Goal: Transaction & Acquisition: Purchase product/service

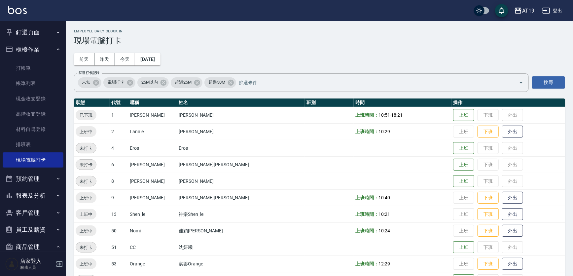
scroll to position [75, 0]
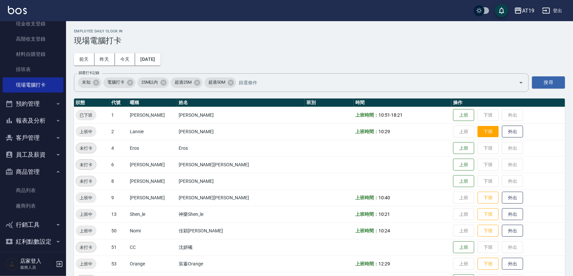
click at [478, 129] on button "下班" at bounding box center [488, 132] width 21 height 12
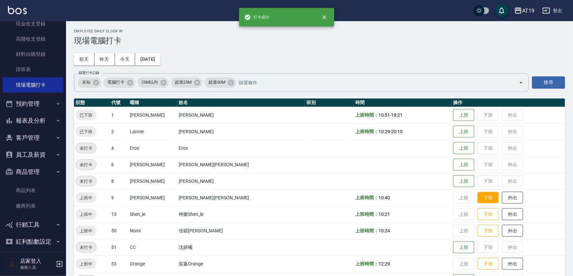
click at [478, 198] on button "下班" at bounding box center [488, 198] width 21 height 12
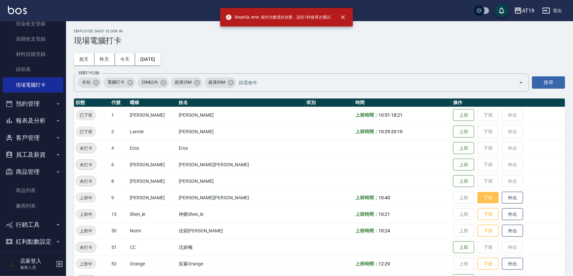
click at [478, 196] on button "下班" at bounding box center [488, 198] width 21 height 12
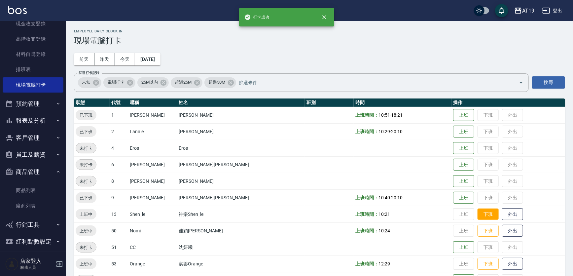
click at [478, 211] on button "下班" at bounding box center [488, 214] width 21 height 12
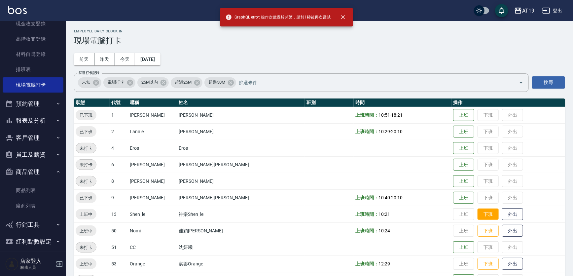
click at [478, 217] on button "下班" at bounding box center [488, 214] width 21 height 12
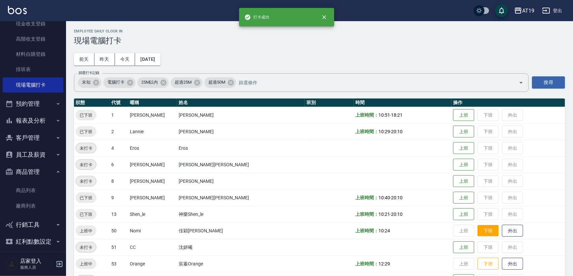
click at [478, 232] on button "下班" at bounding box center [488, 231] width 21 height 12
click at [478, 265] on button "下班" at bounding box center [488, 264] width 21 height 12
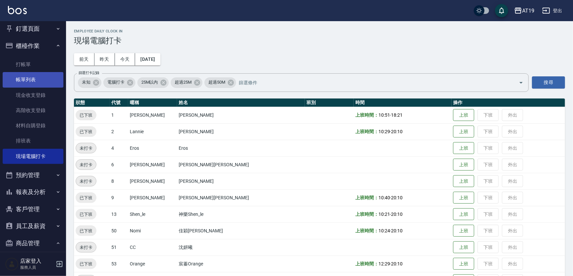
scroll to position [0, 0]
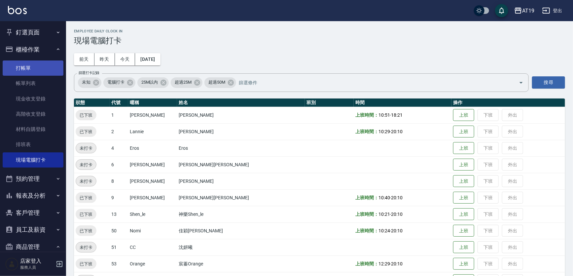
click at [45, 69] on link "打帳單" at bounding box center [33, 67] width 61 height 15
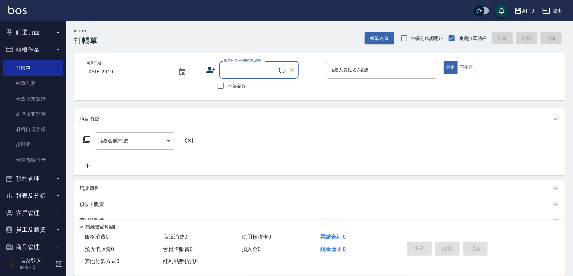
click at [236, 76] on div "顧客姓名/手機號碼/編號" at bounding box center [258, 70] width 79 height 18
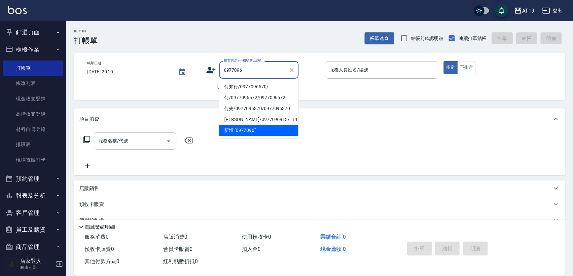
click at [242, 90] on li "何知行/0977096570/" at bounding box center [258, 86] width 79 height 11
type input "何知行/0977096570/"
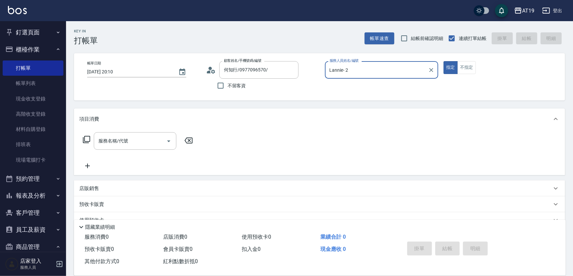
type input "Lannie- 2"
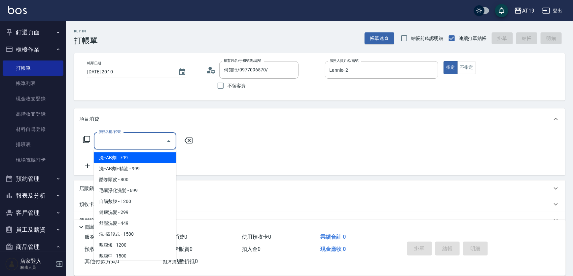
click at [124, 144] on input "服務名稱/代號" at bounding box center [130, 141] width 67 height 12
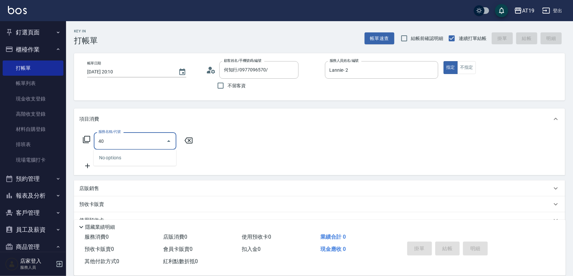
type input "401"
click at [119, 154] on span "剪髮 - 300" at bounding box center [135, 157] width 83 height 11
type input "30"
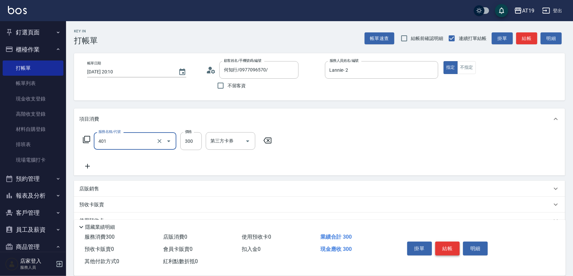
type input "剪髮(401)"
click at [443, 244] on button "結帳" at bounding box center [447, 248] width 25 height 14
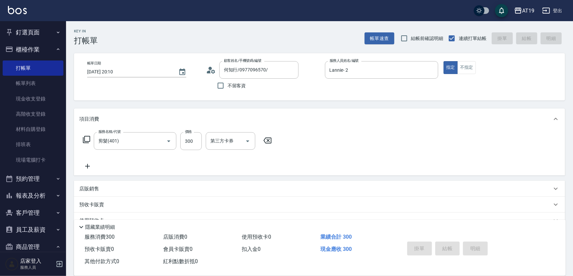
type input "[DATE] 20:11"
type input "0"
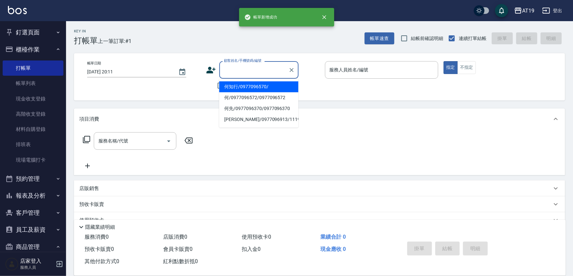
click at [239, 71] on input "顧客姓名/手機號碼/編號" at bounding box center [253, 70] width 63 height 12
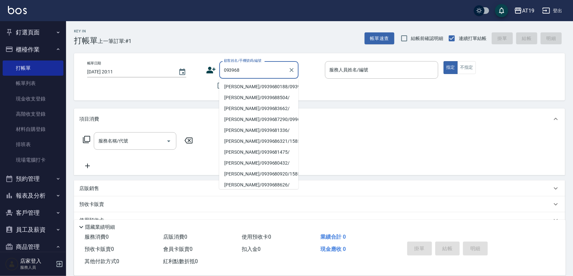
click at [241, 86] on li "[PERSON_NAME]/0939680188/0939680188" at bounding box center [258, 86] width 79 height 11
type input "[PERSON_NAME]/0939680188/0939680188"
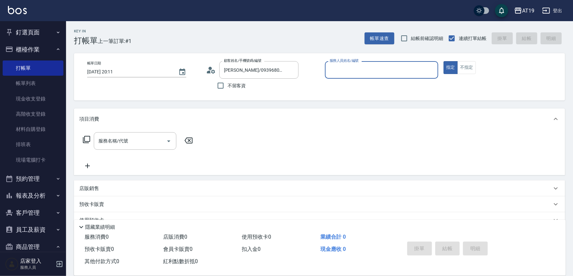
type input "[PERSON_NAME]- 9"
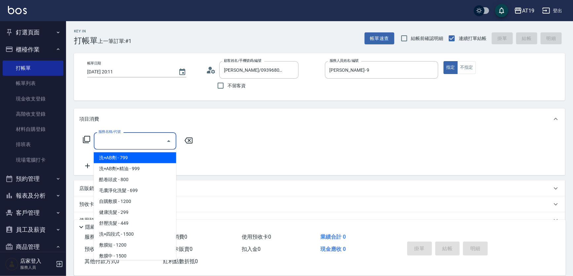
click at [155, 141] on input "服務名稱/代號" at bounding box center [130, 141] width 67 height 12
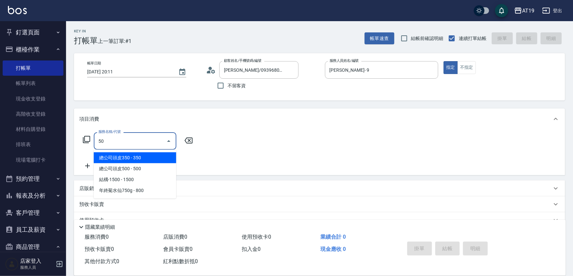
type input "5"
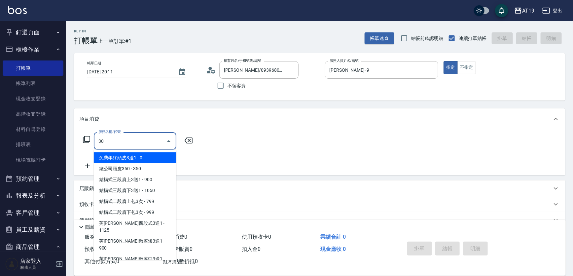
type input "301"
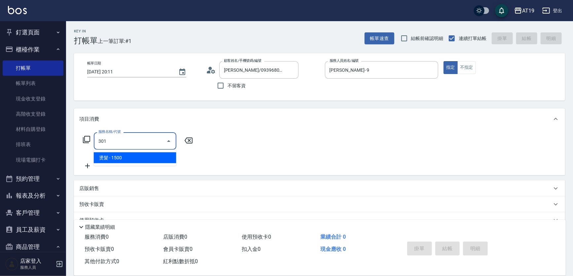
click at [151, 154] on span "燙髮 - 1500" at bounding box center [135, 157] width 83 height 11
type input "150"
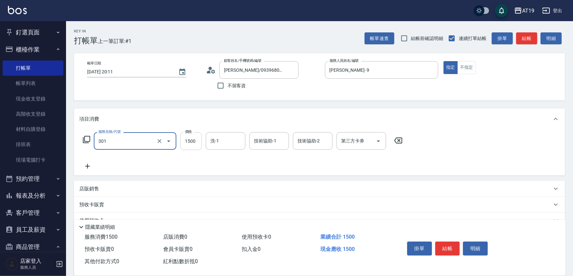
type input "燙髮(301)"
click at [186, 145] on input "1500" at bounding box center [190, 141] width 21 height 18
type input "0"
type input "188"
type input "180"
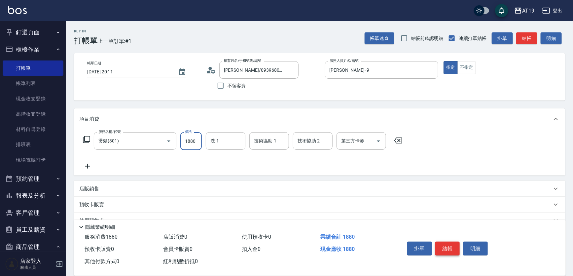
type input "1880"
click at [449, 248] on button "結帳" at bounding box center [447, 248] width 25 height 14
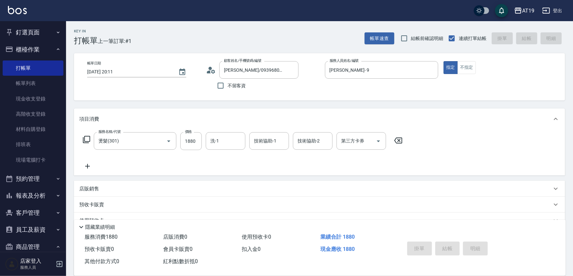
type input "0"
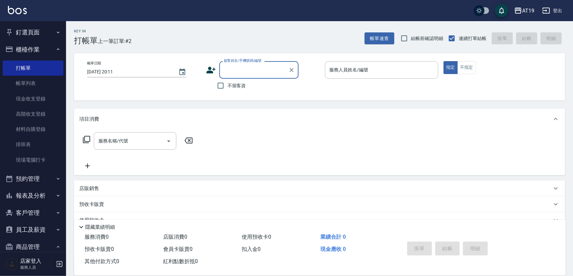
click at [228, 72] on input "顧客姓名/手機號碼/編號" at bounding box center [253, 70] width 63 height 12
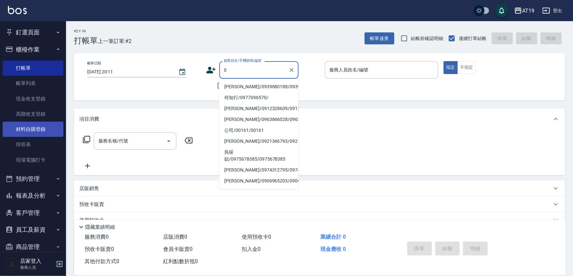
type input "0"
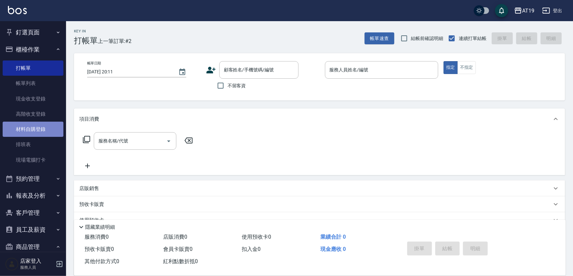
click at [42, 133] on link "材料自購登錄" at bounding box center [33, 129] width 61 height 15
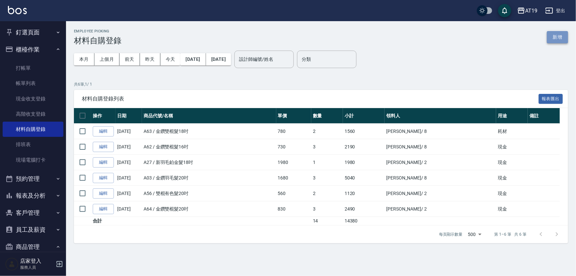
click at [550, 40] on button "新增" at bounding box center [557, 37] width 21 height 12
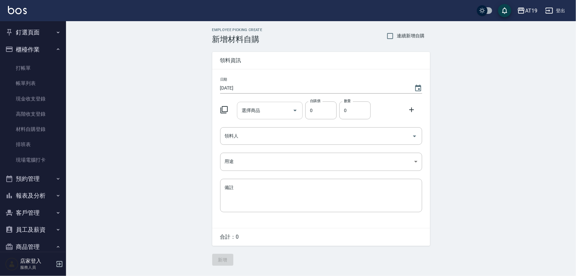
click at [254, 113] on input "選擇商品" at bounding box center [265, 111] width 50 height 12
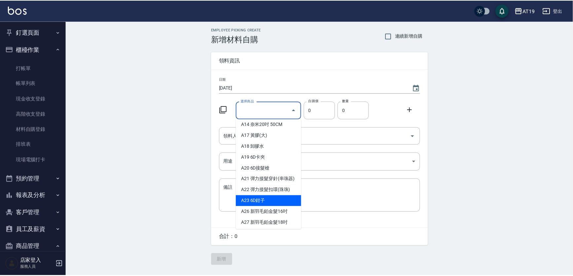
scroll to position [150, 0]
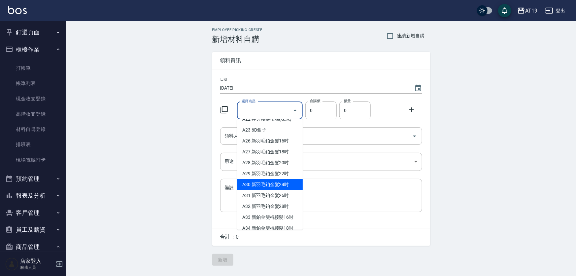
click at [280, 190] on li "A30 新羽毛鉑金髮24吋" at bounding box center [270, 184] width 66 height 11
type input "新羽毛鉑金髮24吋"
type input "2580"
type input "1"
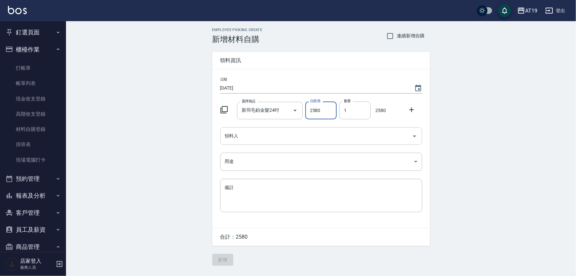
click at [272, 127] on div "領料人" at bounding box center [321, 136] width 202 height 18
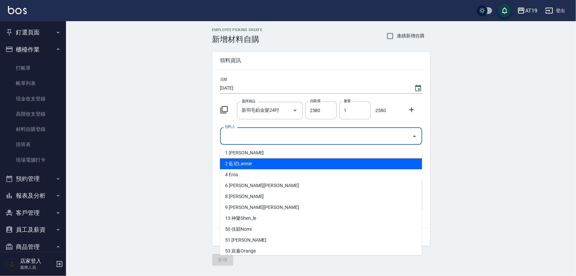
click at [275, 164] on li "2 藍尼Lannie" at bounding box center [321, 163] width 202 height 11
type input "[PERSON_NAME]"
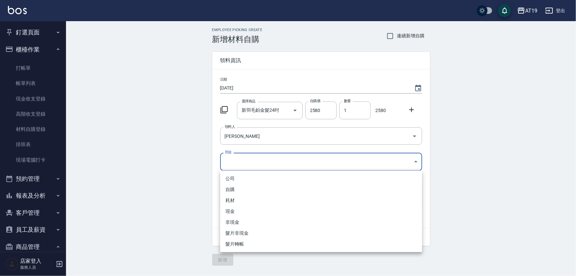
click at [268, 162] on body "AT19 登出 釘選頁面 打帳單 帳單列表 排班表 現場電腦打卡 店家日報表 互助日報表 設計師日報表 櫃檯作業 打帳單 帳單列表 現金收支登錄 高階收支登錄…" at bounding box center [288, 138] width 576 height 276
click at [264, 199] on li "耗材" at bounding box center [321, 200] width 202 height 11
type input "耗材"
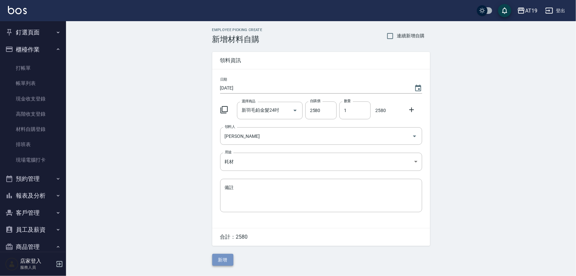
click at [231, 258] on button "新增" at bounding box center [222, 260] width 21 height 12
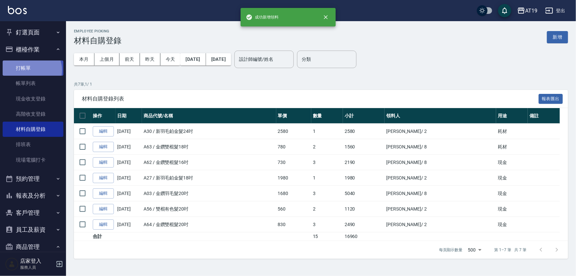
drag, startPoint x: 31, startPoint y: 70, endPoint x: 39, endPoint y: 85, distance: 16.7
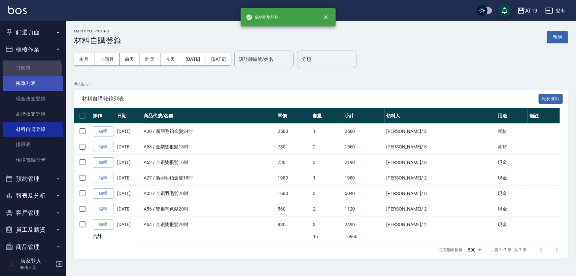
click at [31, 71] on link "打帳單" at bounding box center [33, 67] width 61 height 15
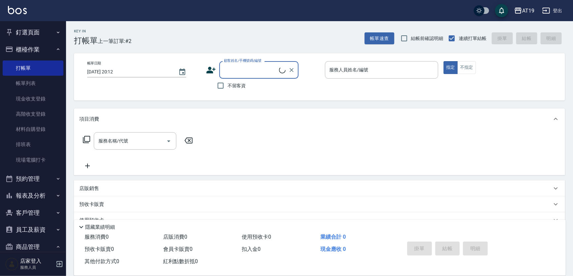
click at [244, 75] on input "顧客姓名/手機號碼/編號" at bounding box center [250, 70] width 57 height 12
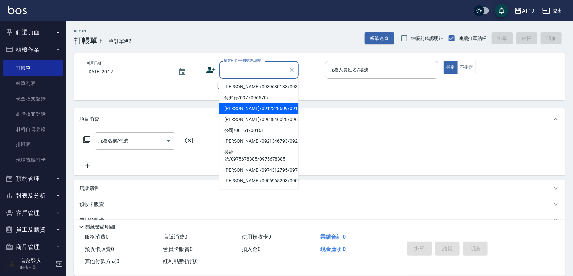
type input "5"
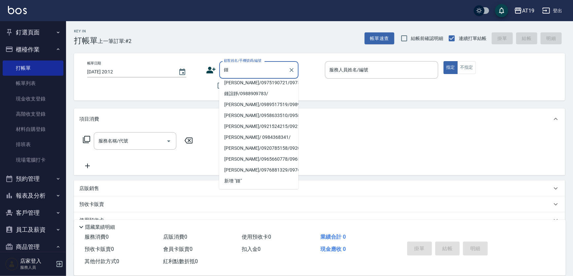
scroll to position [3, 0]
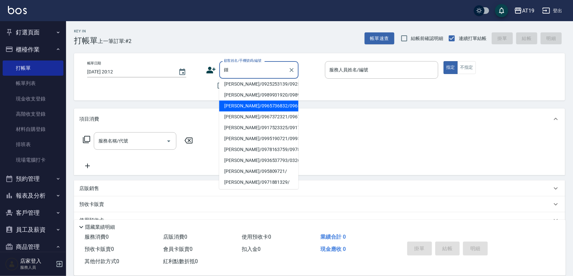
click at [254, 111] on li "[PERSON_NAME]/0965736832/0965736832" at bounding box center [258, 105] width 79 height 11
type input "[PERSON_NAME]/0965736832/0965736832"
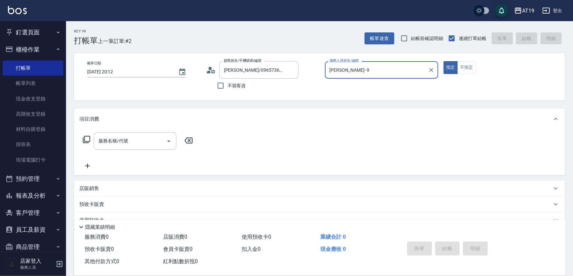
type input "[PERSON_NAME]- 9"
click at [290, 67] on icon "Clear" at bounding box center [291, 70] width 7 height 7
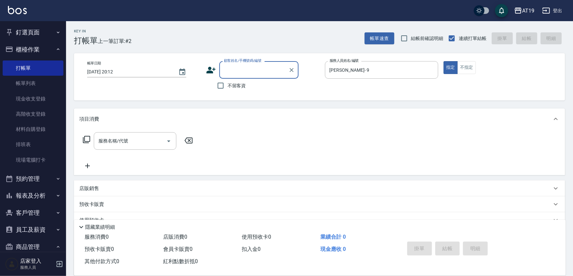
scroll to position [0, 0]
click at [268, 69] on input "顧客姓名/手機號碼/編號" at bounding box center [253, 70] width 63 height 12
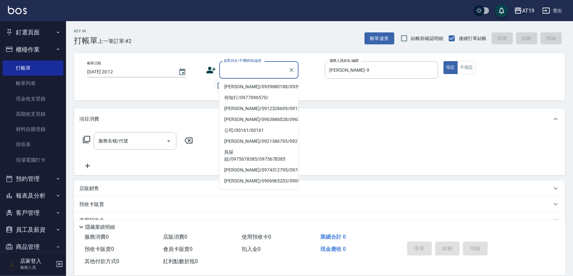
click at [215, 89] on input "不留客資" at bounding box center [221, 86] width 14 height 14
checkbox input "true"
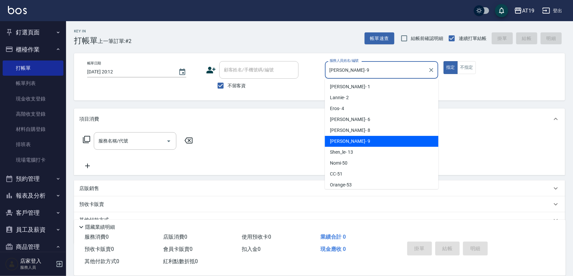
click at [350, 69] on input "[PERSON_NAME]- 9" at bounding box center [377, 70] width 98 height 12
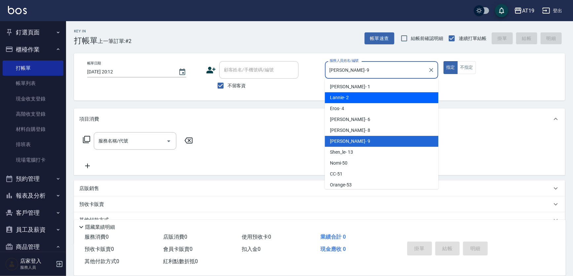
click at [351, 97] on div "Lannie - 2" at bounding box center [382, 97] width 114 height 11
type input "Lannie- 2"
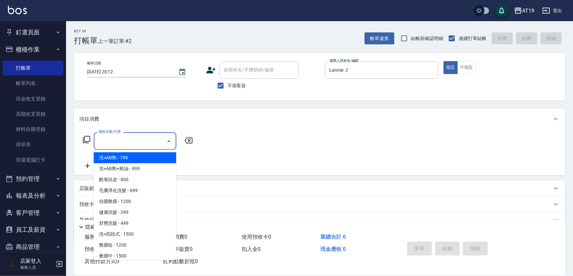
click at [126, 136] on input "服務名稱/代號" at bounding box center [130, 141] width 67 height 12
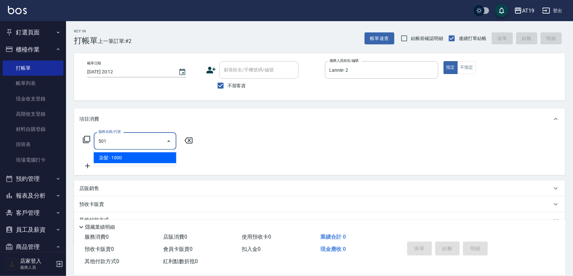
drag, startPoint x: 131, startPoint y: 158, endPoint x: 153, endPoint y: 155, distance: 21.3
click at [132, 158] on span "染髮 - 1000" at bounding box center [135, 157] width 83 height 11
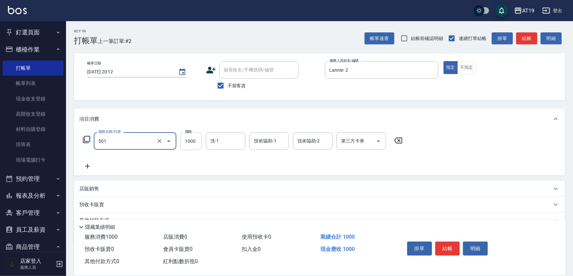
type input "染髮(501)"
click at [197, 145] on input "1000" at bounding box center [190, 141] width 21 height 18
type input "4000"
click at [233, 144] on input "洗-1" at bounding box center [226, 141] width 34 height 12
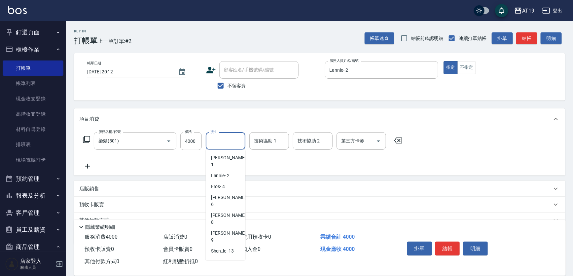
type input "Orange-53"
click at [237, 141] on icon "Clear" at bounding box center [238, 141] width 7 height 7
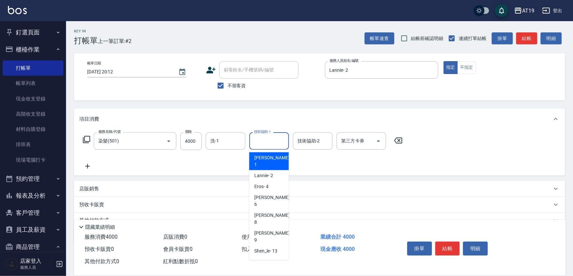
click at [262, 144] on input "技術協助-1" at bounding box center [269, 141] width 34 height 12
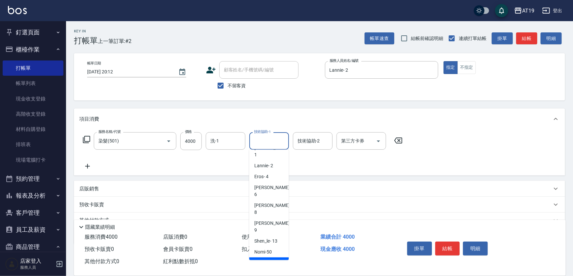
scroll to position [15, 0]
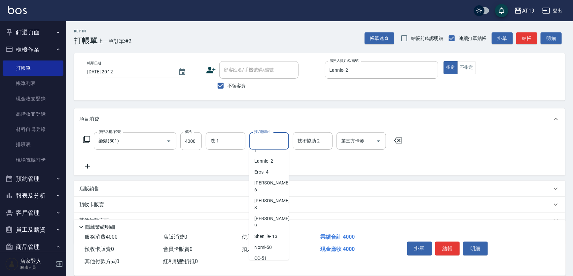
click at [272, 266] on span "Orange -53" at bounding box center [266, 269] width 22 height 7
type input "Orange-53"
click at [88, 165] on icon at bounding box center [87, 166] width 5 height 5
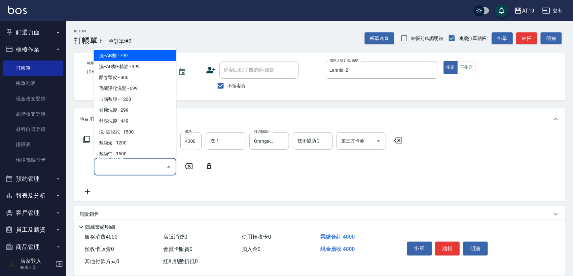
click at [136, 165] on input "服務名稱/代號" at bounding box center [130, 167] width 67 height 12
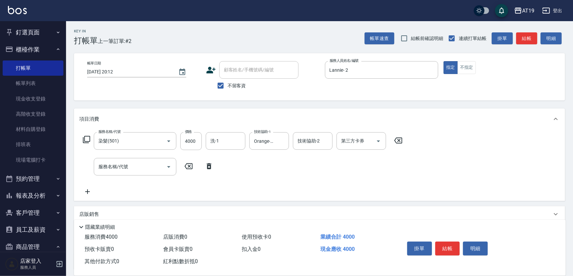
click at [187, 167] on icon at bounding box center [188, 166] width 17 height 8
click at [90, 137] on icon at bounding box center [86, 139] width 7 height 7
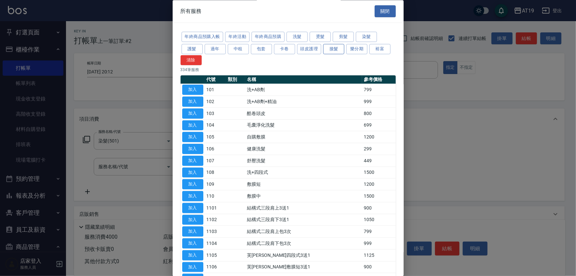
click at [328, 47] on button "接髮" at bounding box center [333, 49] width 21 height 10
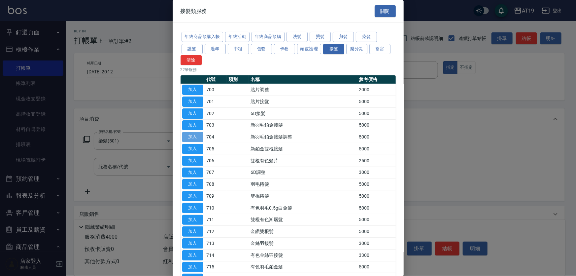
click at [198, 135] on button "加入" at bounding box center [192, 137] width 21 height 10
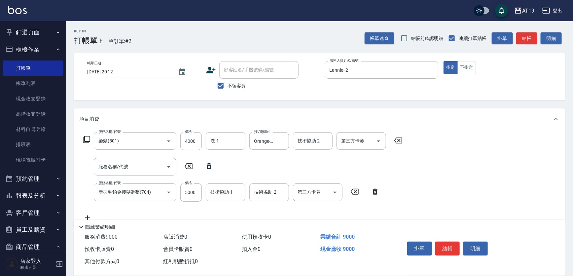
click at [403, 140] on icon at bounding box center [398, 140] width 17 height 8
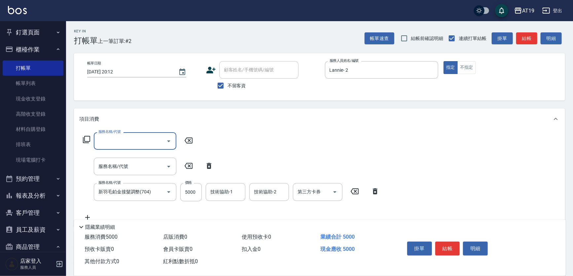
click at [374, 190] on icon at bounding box center [375, 191] width 5 height 6
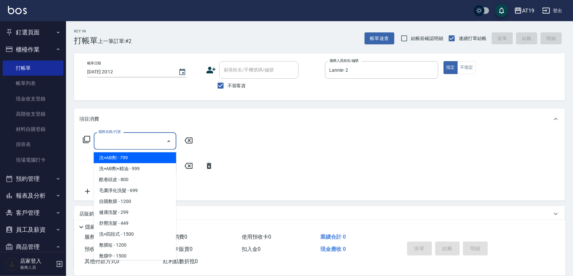
click at [145, 145] on input "服務名稱/代號" at bounding box center [130, 141] width 67 height 12
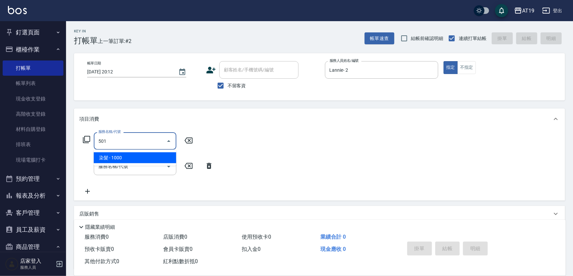
drag, startPoint x: 134, startPoint y: 153, endPoint x: 151, endPoint y: 154, distance: 16.9
click at [135, 154] on span "染髮 - 1000" at bounding box center [135, 157] width 83 height 11
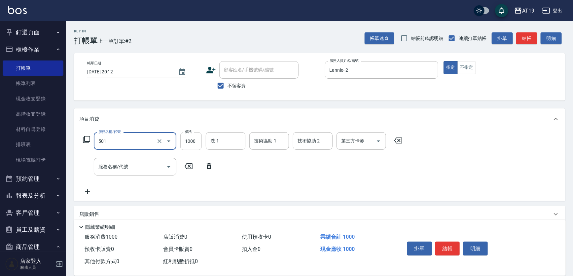
type input "染髮(501)"
click at [196, 141] on input "1000" at bounding box center [190, 141] width 21 height 18
click at [280, 147] on div "技術協助-1" at bounding box center [269, 141] width 40 height 18
type input "4000"
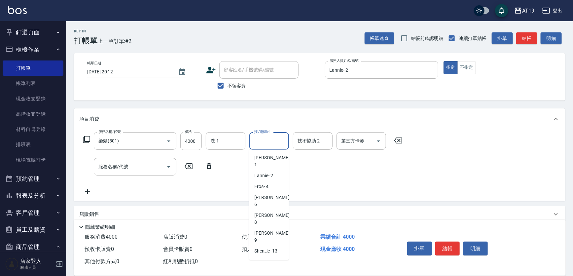
drag, startPoint x: 276, startPoint y: 253, endPoint x: 272, endPoint y: 243, distance: 11.0
type input "Orange-53"
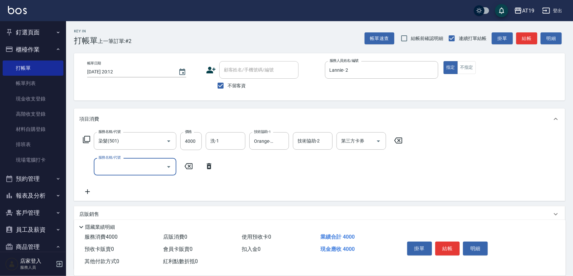
click at [120, 165] on input "服務名稱/代號" at bounding box center [130, 167] width 67 height 12
click at [86, 140] on icon at bounding box center [87, 139] width 8 height 8
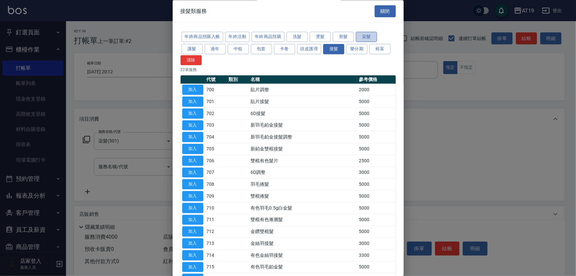
click at [363, 39] on button "染髮" at bounding box center [366, 37] width 21 height 10
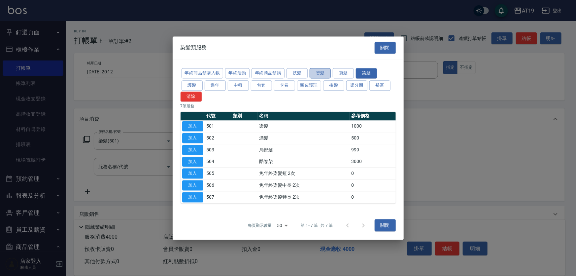
click at [324, 74] on button "燙髮" at bounding box center [320, 73] width 21 height 10
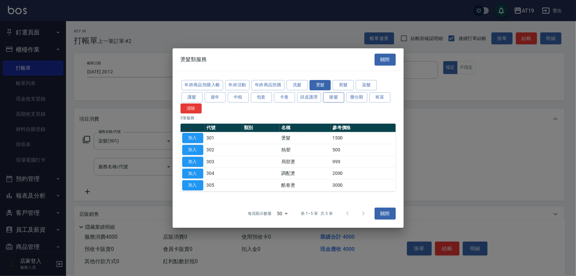
click at [333, 96] on button "接髮" at bounding box center [333, 97] width 21 height 10
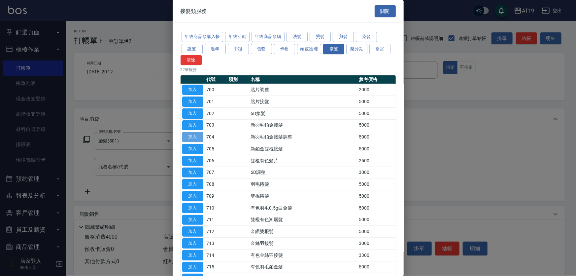
click at [192, 134] on button "加入" at bounding box center [192, 137] width 21 height 10
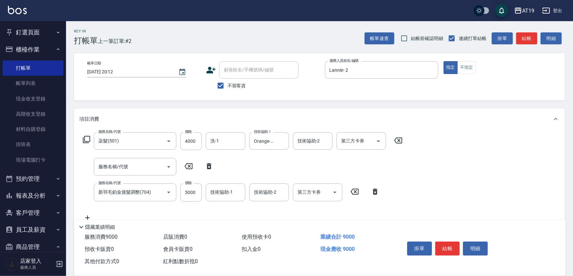
click at [208, 168] on icon at bounding box center [209, 166] width 17 height 8
type input "新羽毛鉑金接髮調整(704)"
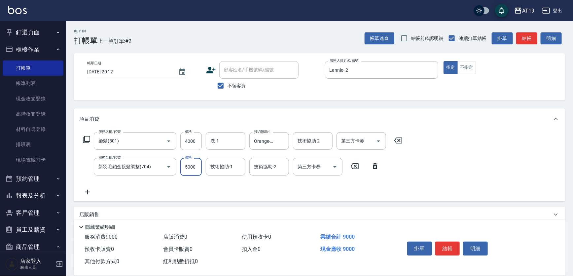
click at [192, 173] on input "5000" at bounding box center [190, 167] width 21 height 18
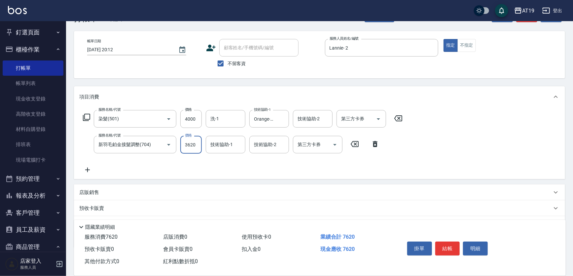
scroll to position [56, 0]
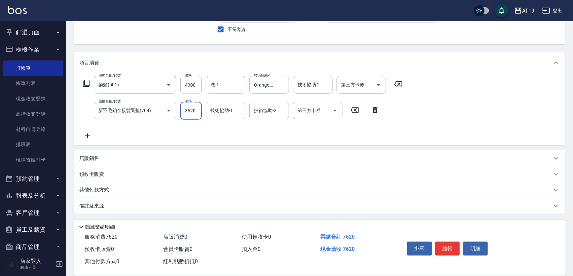
type input "3620"
click at [105, 193] on p "其他付款方式" at bounding box center [95, 189] width 33 height 7
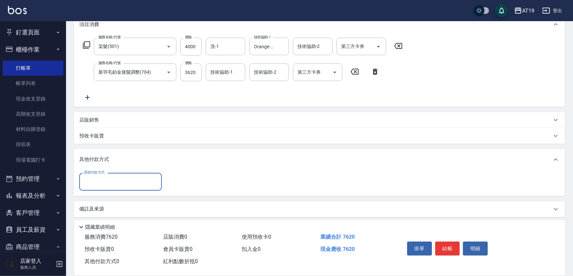
scroll to position [97, 0]
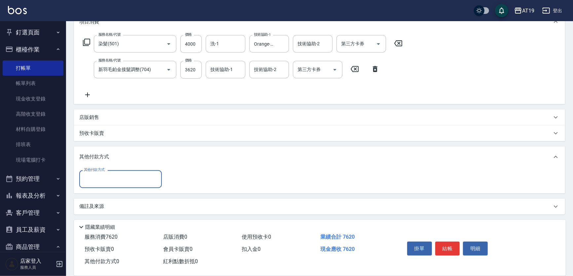
click at [105, 178] on input "其他付款方式" at bounding box center [120, 179] width 77 height 12
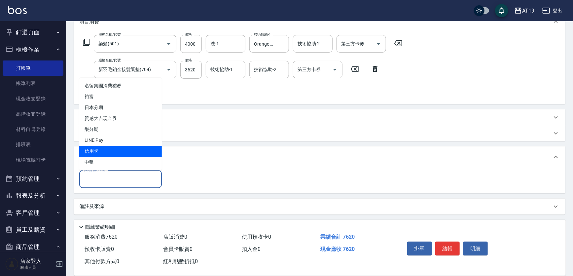
click at [110, 154] on span "信用卡" at bounding box center [120, 151] width 83 height 11
type input "信用卡"
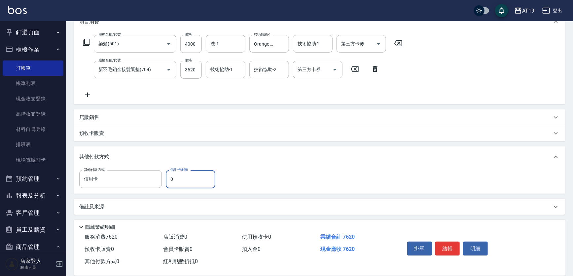
drag, startPoint x: 176, startPoint y: 177, endPoint x: 168, endPoint y: 179, distance: 7.9
click at [168, 179] on input "0" at bounding box center [191, 179] width 50 height 18
type input "7620"
click at [445, 251] on button "結帳" at bounding box center [447, 248] width 25 height 14
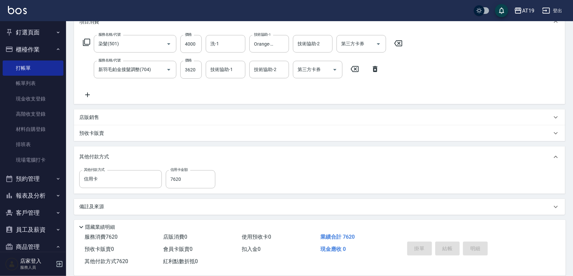
type input "[DATE] 20:15"
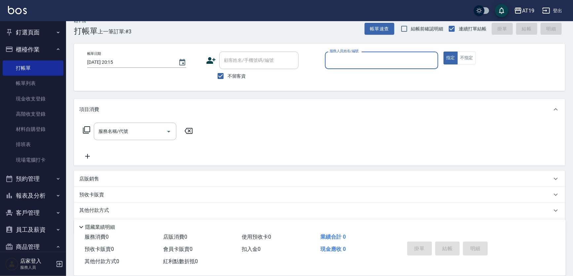
scroll to position [0, 0]
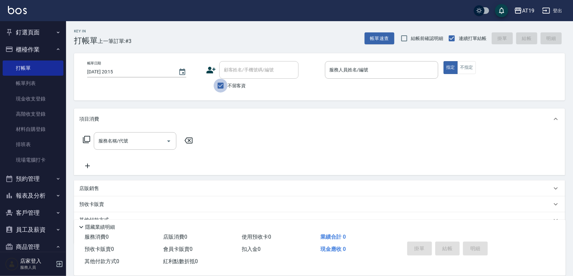
click at [221, 86] on input "不留客資" at bounding box center [221, 86] width 14 height 14
checkbox input "false"
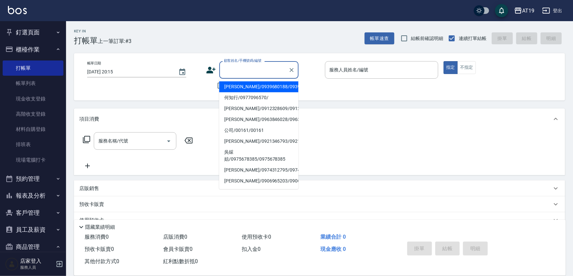
click at [233, 72] on input "顧客姓名/手機號碼/編號" at bounding box center [253, 70] width 63 height 12
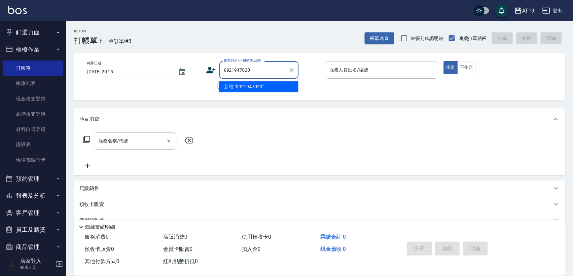
drag, startPoint x: 252, startPoint y: 67, endPoint x: 221, endPoint y: 73, distance: 30.9
click at [221, 73] on div "0921947020 顧客姓名/手機號碼/編號" at bounding box center [258, 70] width 79 height 18
type input "0921947020"
click at [214, 70] on icon at bounding box center [210, 70] width 9 height 7
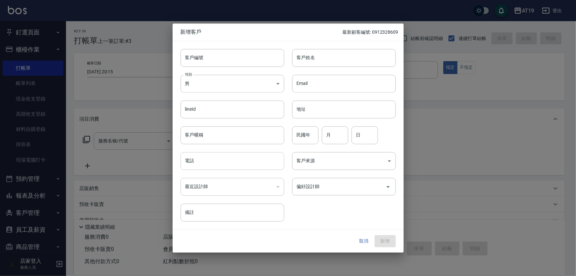
click at [232, 166] on input "電話" at bounding box center [233, 161] width 104 height 18
paste input "0921947020"
type input "0921947020"
click at [319, 59] on input "客戶姓名" at bounding box center [344, 58] width 104 height 18
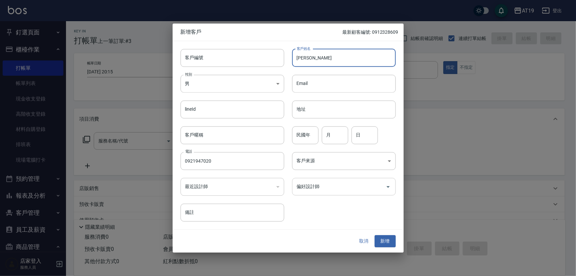
type input "[PERSON_NAME]"
click at [320, 191] on input "偏好設計師" at bounding box center [339, 187] width 88 height 12
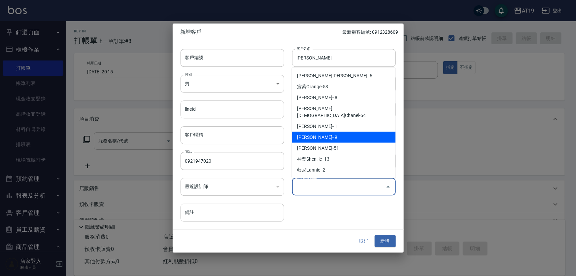
click at [341, 132] on li "[PERSON_NAME]- 9" at bounding box center [344, 137] width 104 height 11
type input "[PERSON_NAME][PERSON_NAME]"
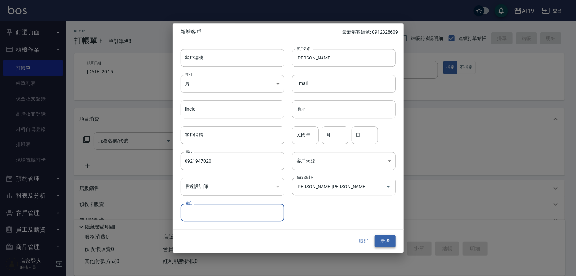
click at [380, 240] on button "新增" at bounding box center [385, 241] width 21 height 12
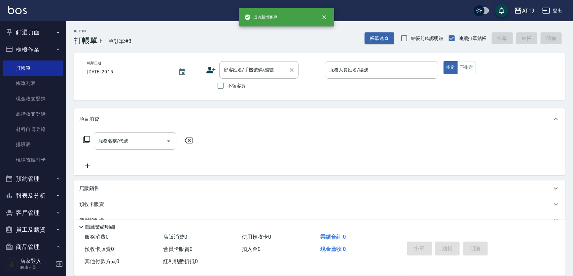
click at [241, 72] on input "顧客姓名/手機號碼/編號" at bounding box center [253, 70] width 63 height 12
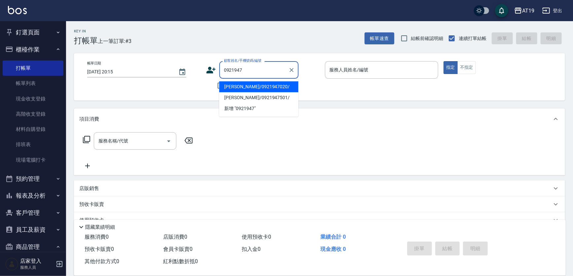
click at [259, 89] on li "[PERSON_NAME]/0921947020/" at bounding box center [258, 86] width 79 height 11
type input "[PERSON_NAME]/0921947020/"
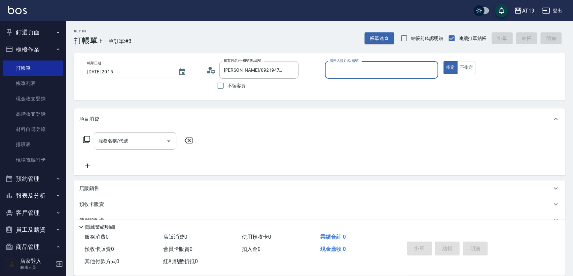
type input "[PERSON_NAME]- 9"
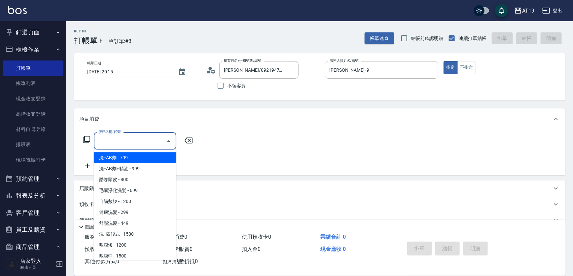
click at [131, 137] on input "服務名稱/代號" at bounding box center [130, 141] width 67 height 12
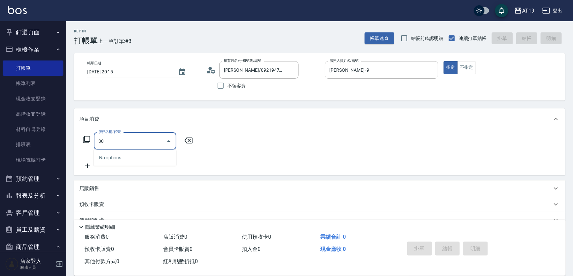
type input "301"
click at [131, 156] on span "燙髮 - 1500" at bounding box center [135, 157] width 83 height 11
type input "150"
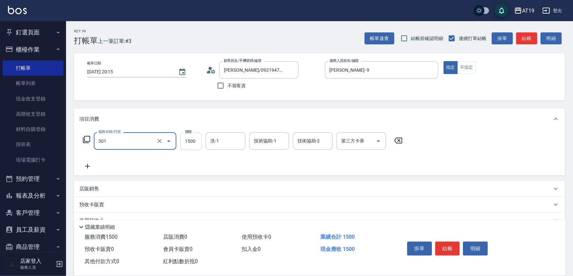
type input "燙髮(301)"
click at [185, 143] on input "1500" at bounding box center [190, 141] width 21 height 18
type input "2"
type input "0"
type input "23"
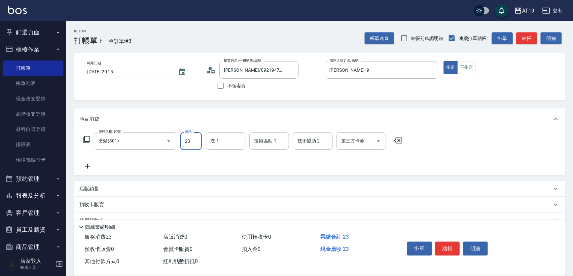
type input "20"
type input "238"
type input "230"
type input "2380"
click at [225, 139] on input "洗-1" at bounding box center [226, 141] width 34 height 12
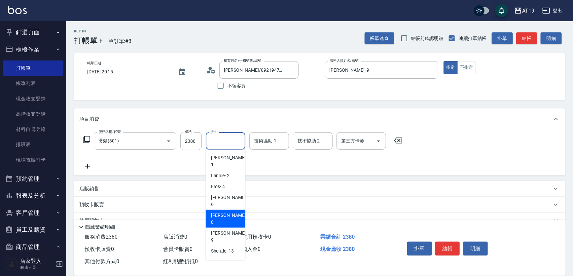
scroll to position [15, 0]
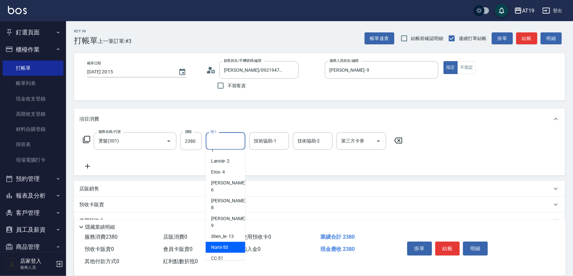
click at [230, 242] on div "Nomi -50" at bounding box center [226, 247] width 40 height 11
type input "Nomi-50"
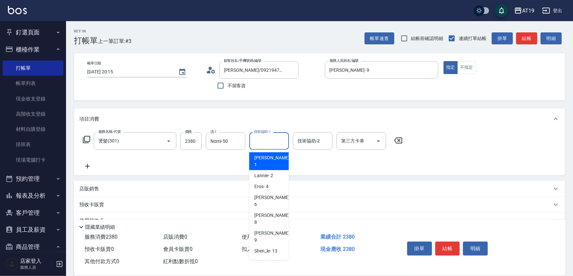
click at [265, 138] on div "技術協助-1 技術協助-1" at bounding box center [269, 141] width 40 height 18
click at [271, 258] on span "Nomi -50" at bounding box center [264, 261] width 18 height 7
type input "Nomi-50"
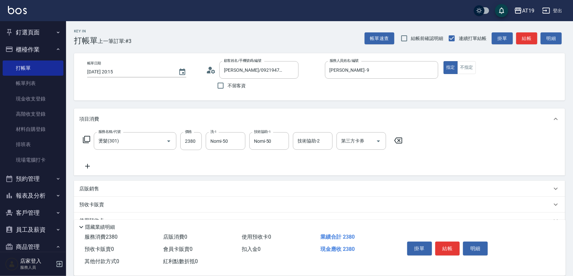
click at [91, 164] on icon at bounding box center [87, 166] width 17 height 8
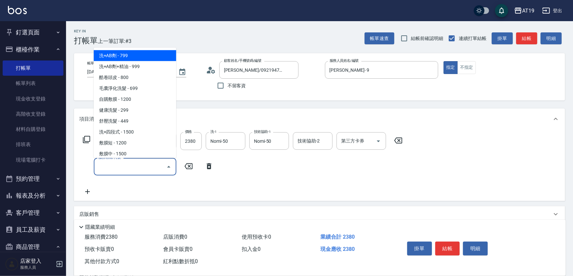
click at [112, 166] on input "服務名稱/代號" at bounding box center [130, 167] width 67 height 12
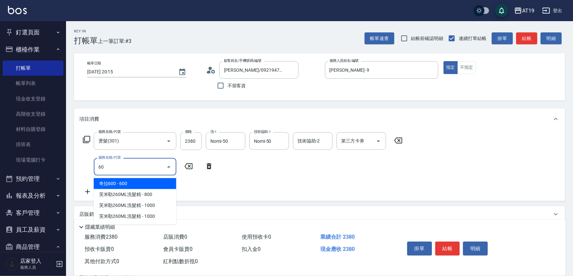
type input "6"
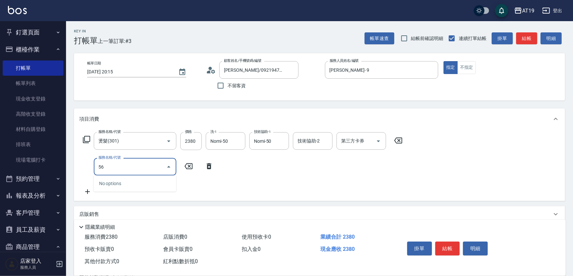
type input "5"
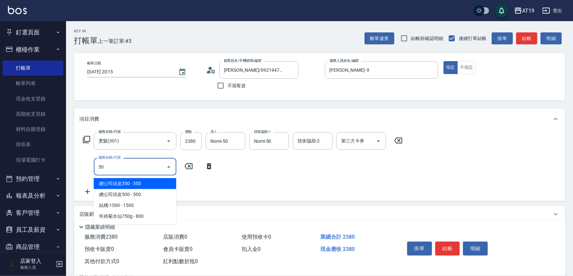
type input "5"
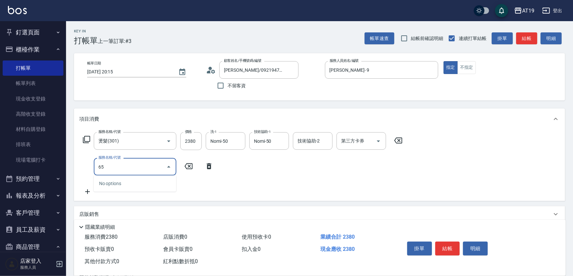
type input "657"
click at [126, 181] on span "自備護髮(鉑金) - 1500" at bounding box center [135, 183] width 83 height 11
type input "380"
type input "自備護髮(鉑金)(657)"
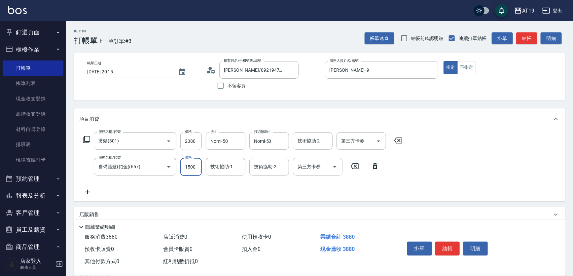
click at [191, 172] on input "1500" at bounding box center [190, 167] width 21 height 18
type input "1"
type input "230"
type input "100"
type input "240"
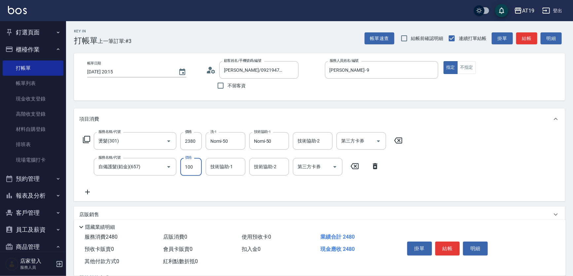
type input "1000"
type input "330"
type input "1000"
click at [223, 170] on input "技術協助-1" at bounding box center [226, 167] width 34 height 12
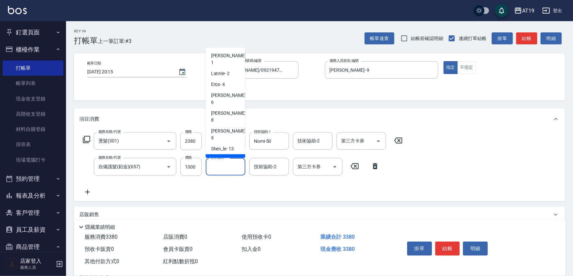
click at [224, 156] on span "Nomi -50" at bounding box center [220, 159] width 18 height 7
type input "Nomi-50"
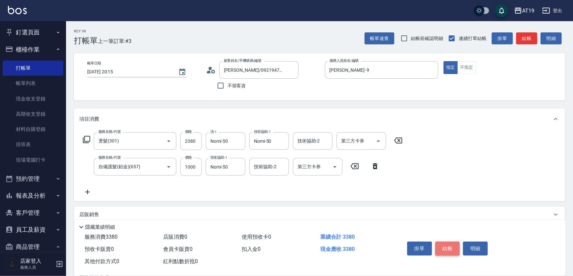
click at [456, 245] on button "結帳" at bounding box center [447, 248] width 25 height 14
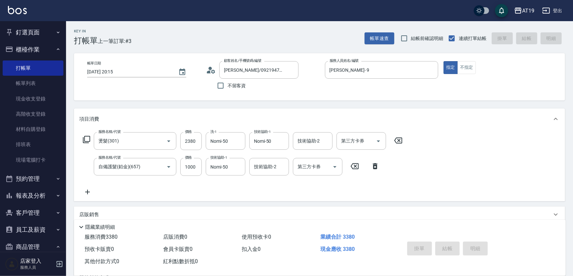
type input "[DATE] 20:17"
type input "0"
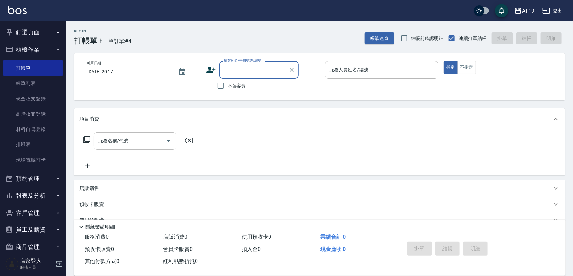
click at [245, 70] on input "顧客姓名/手機號碼/編號" at bounding box center [253, 70] width 63 height 12
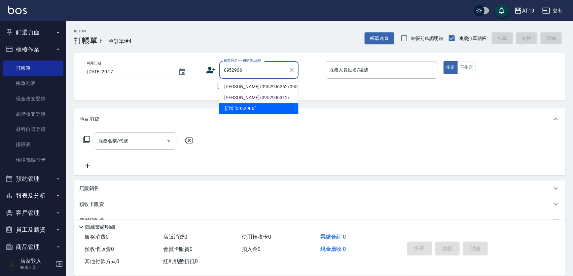
click at [258, 88] on li "[PERSON_NAME]/0952906262/0952906262" at bounding box center [258, 86] width 79 height 11
type input "[PERSON_NAME]/0952906262/0952906262"
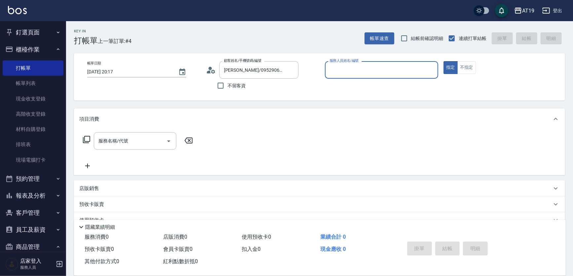
type input "[PERSON_NAME]- 9"
click at [153, 135] on input "服務名稱/代號" at bounding box center [130, 141] width 67 height 12
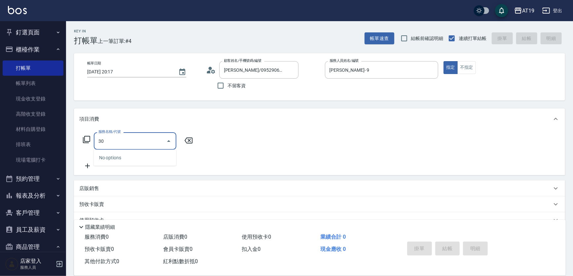
type input "301"
click at [143, 160] on span "燙髮 - 1500" at bounding box center [135, 157] width 83 height 11
type input "150"
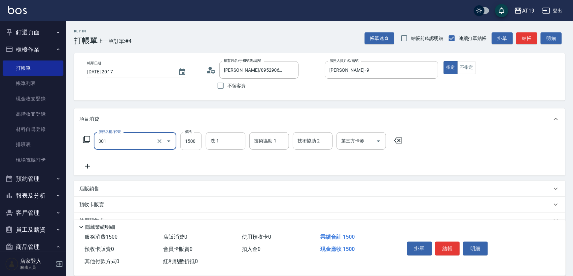
type input "燙髮(301)"
click at [188, 144] on input "1500" at bounding box center [190, 141] width 21 height 18
type input "0"
type input "188"
type input "180"
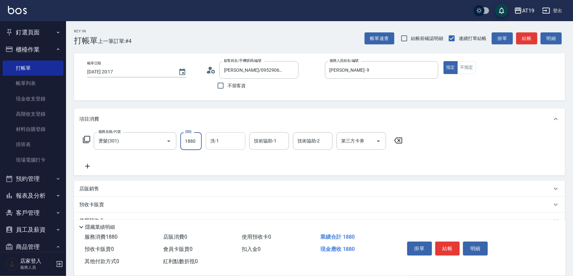
type input "1880"
click at [225, 137] on input "洗-1" at bounding box center [226, 141] width 34 height 12
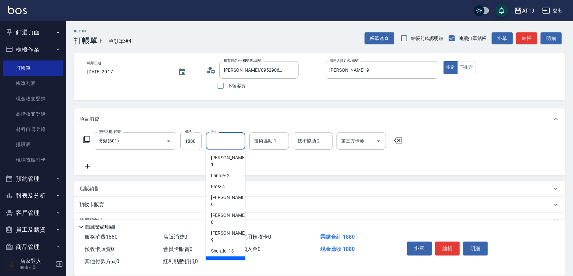
click at [230, 256] on div "Nomi -50" at bounding box center [226, 261] width 40 height 11
type input "Nomi-50"
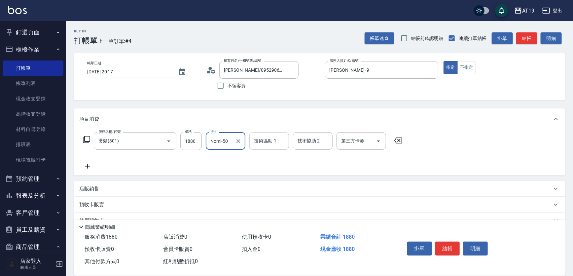
click at [266, 140] on input "技術協助-1" at bounding box center [269, 141] width 34 height 12
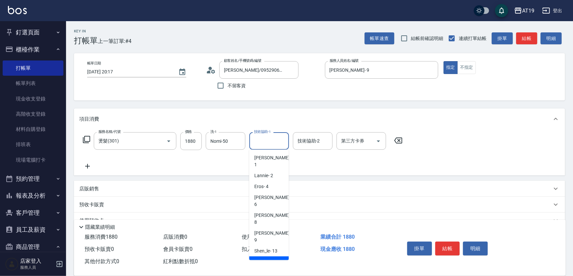
click at [271, 258] on span "Nomi -50" at bounding box center [264, 261] width 18 height 7
type input "Nomi-50"
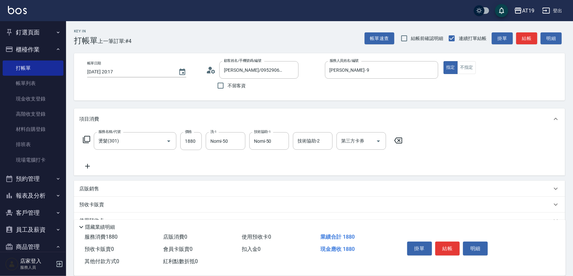
click at [90, 169] on icon at bounding box center [87, 166] width 17 height 8
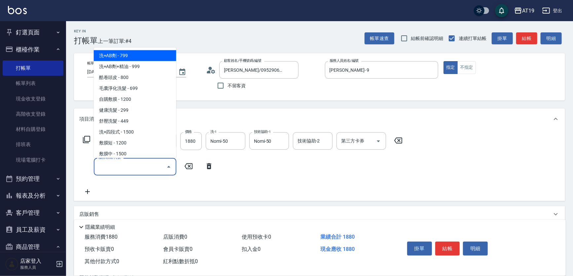
click at [127, 168] on input "服務名稱/代號" at bounding box center [130, 167] width 67 height 12
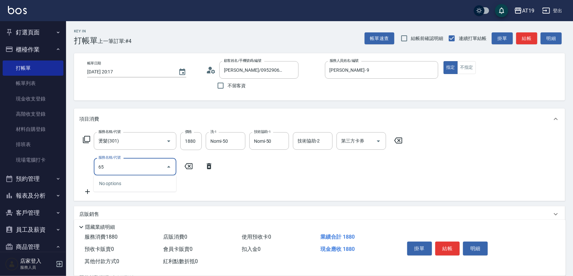
type input "657"
drag, startPoint x: 135, startPoint y: 182, endPoint x: 170, endPoint y: 173, distance: 36.1
click at [137, 182] on span "自備護髮(鉑金) - 1500" at bounding box center [135, 183] width 83 height 11
type input "330"
click at [191, 169] on input "1500" at bounding box center [190, 167] width 21 height 18
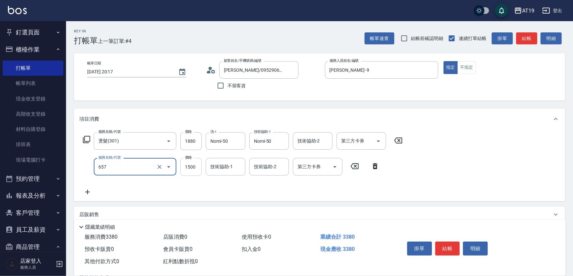
type input "自備護髮(鉑金)(657)"
type input "180"
type input "100"
type input "190"
type input "100"
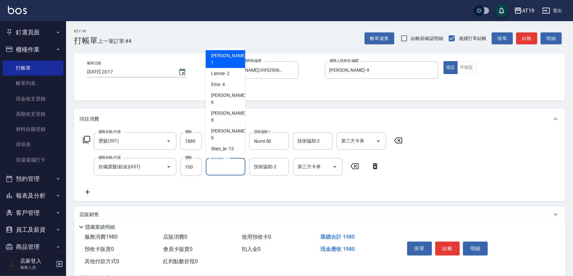
click at [234, 168] on input "技術協助-1" at bounding box center [226, 167] width 34 height 12
click at [234, 154] on div "Nomi -50" at bounding box center [226, 159] width 40 height 11
type input "Nomi-50"
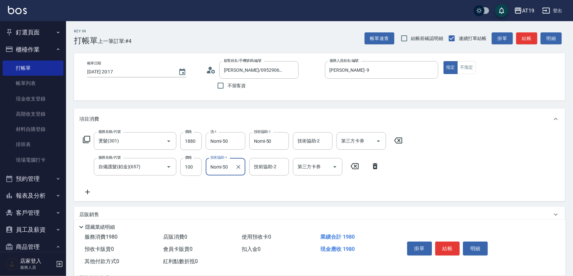
click at [90, 192] on icon at bounding box center [87, 192] width 5 height 5
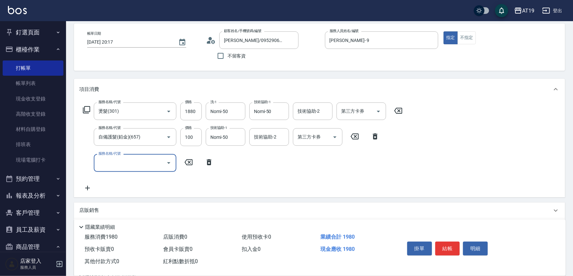
scroll to position [60, 0]
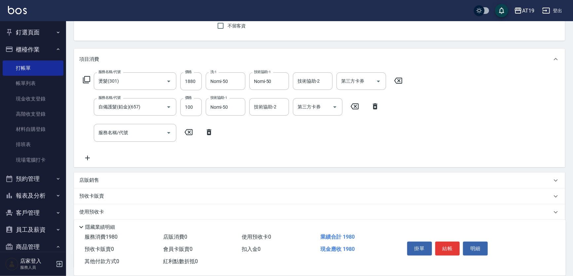
click at [92, 183] on p "店販銷售" at bounding box center [89, 180] width 20 height 7
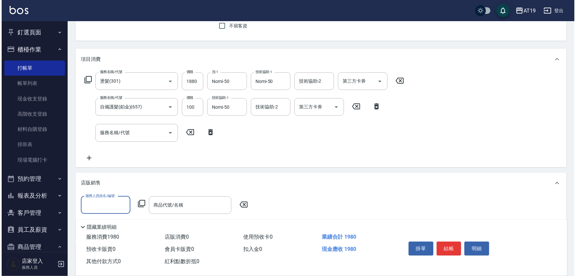
scroll to position [0, 0]
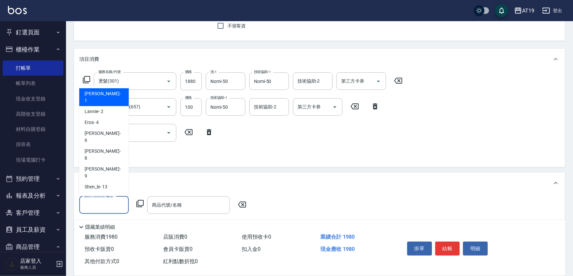
click at [118, 200] on input "服務人員姓名/編號" at bounding box center [104, 205] width 44 height 12
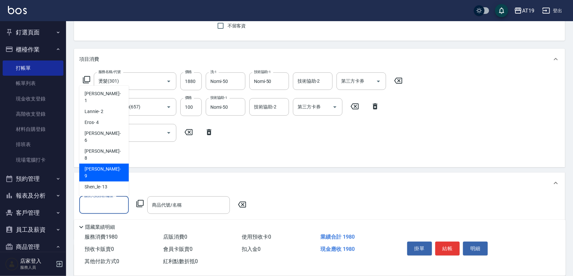
click at [110, 163] on div "[PERSON_NAME] - 9" at bounding box center [104, 172] width 50 height 18
type input "[PERSON_NAME]- 9"
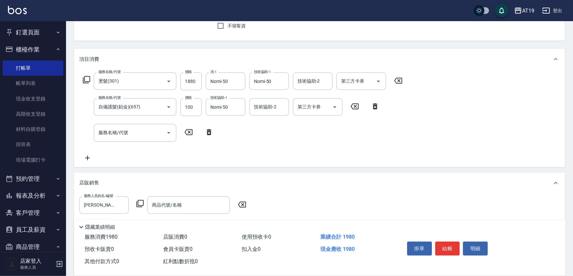
click at [141, 202] on icon at bounding box center [140, 203] width 8 height 8
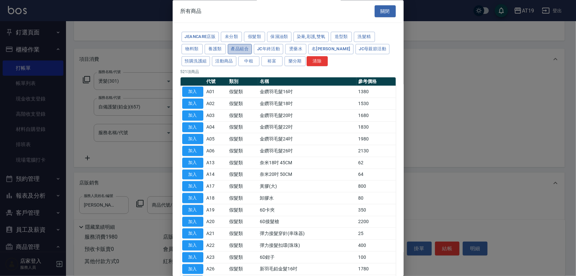
click at [245, 50] on button "產品組合" at bounding box center [240, 49] width 24 height 10
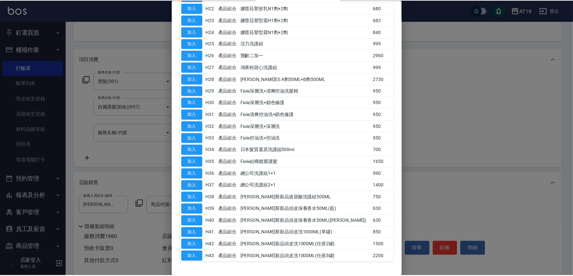
scroll to position [340, 0]
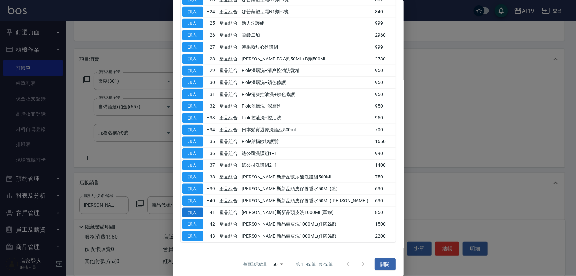
click at [196, 208] on button "加入" at bounding box center [192, 212] width 21 height 10
type input "[PERSON_NAME]斯新品頭皮洗1000ML(單罐)"
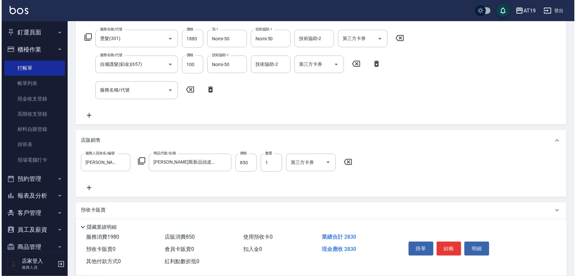
scroll to position [120, 0]
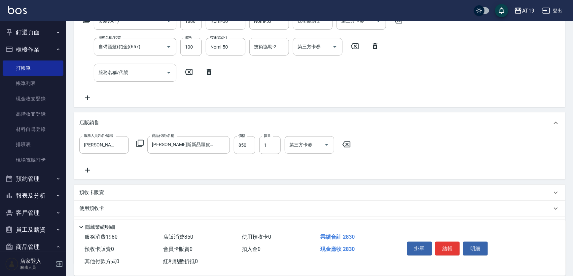
click at [87, 169] on icon at bounding box center [87, 170] width 5 height 5
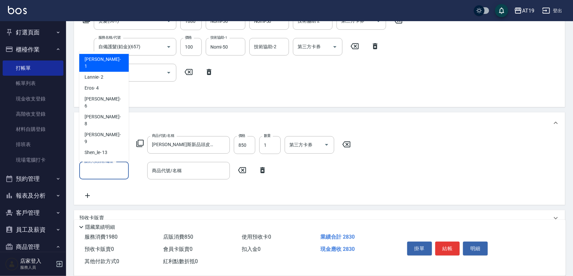
click at [97, 167] on input "服務人員姓名/編號" at bounding box center [104, 171] width 44 height 12
click at [141, 144] on icon at bounding box center [140, 143] width 8 height 8
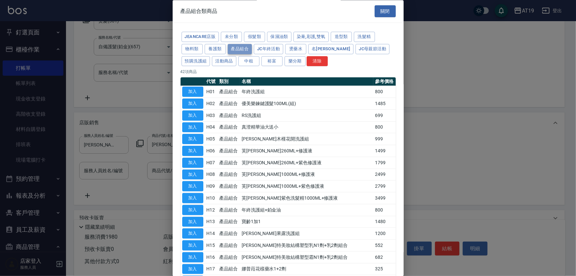
click at [234, 46] on button "產品組合" at bounding box center [240, 49] width 24 height 10
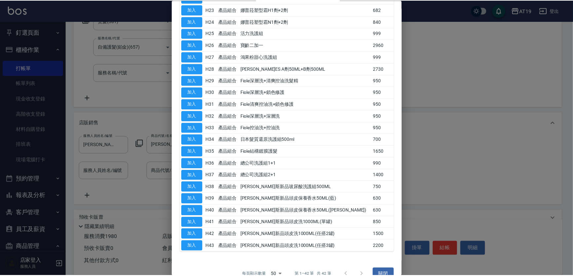
scroll to position [330, 0]
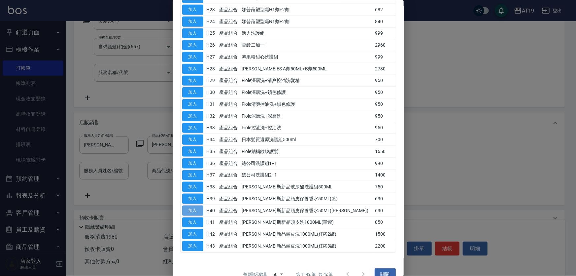
click at [200, 208] on button "加入" at bounding box center [192, 210] width 21 height 10
type input "340"
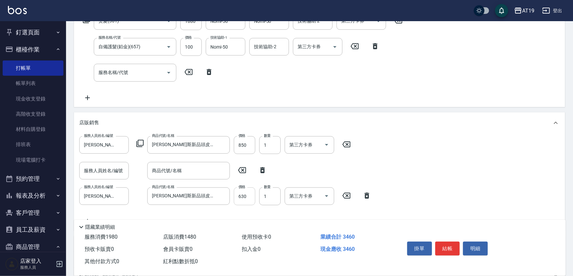
click at [245, 199] on input "630" at bounding box center [244, 196] width 21 height 18
type input "5"
type input "280"
type input "500"
type input "330"
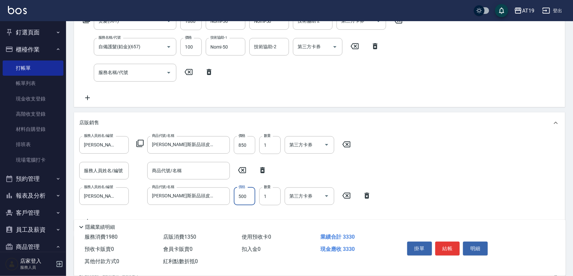
type input "500"
click at [265, 169] on icon at bounding box center [262, 170] width 17 height 8
type input "[PERSON_NAME]- 9"
type input "[PERSON_NAME]斯新品頭皮保養香水50ML([PERSON_NAME])"
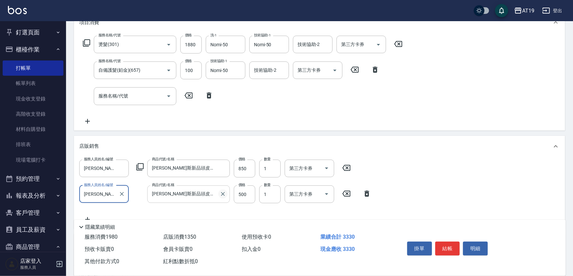
scroll to position [60, 0]
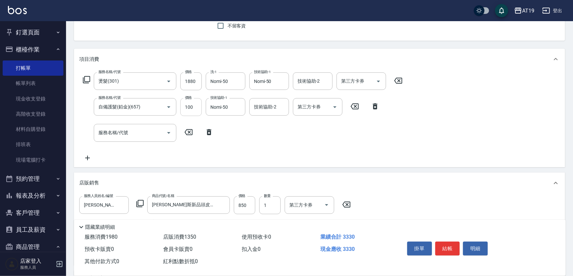
click at [195, 109] on input "100" at bounding box center [190, 107] width 21 height 18
type input "1"
type input "320"
type input "100"
type input "330"
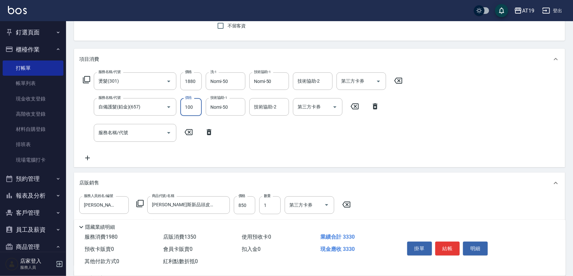
type input "1000"
type input "420"
type input "1000"
drag, startPoint x: 447, startPoint y: 250, endPoint x: 444, endPoint y: 249, distance: 3.4
click at [447, 250] on button "結帳" at bounding box center [447, 248] width 25 height 14
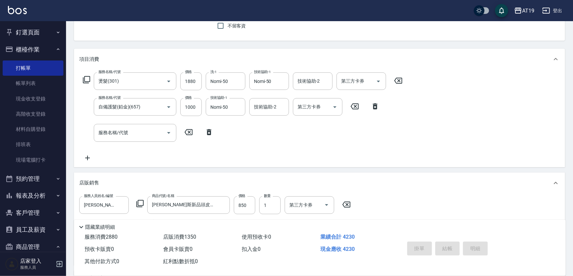
type input "[DATE] 20:19"
type input "0"
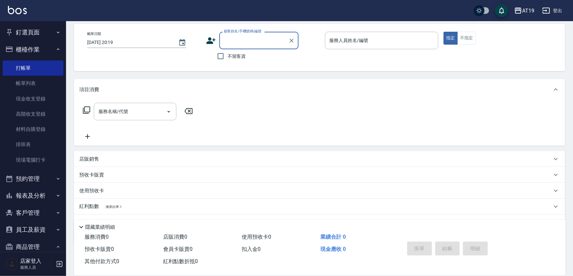
scroll to position [0, 0]
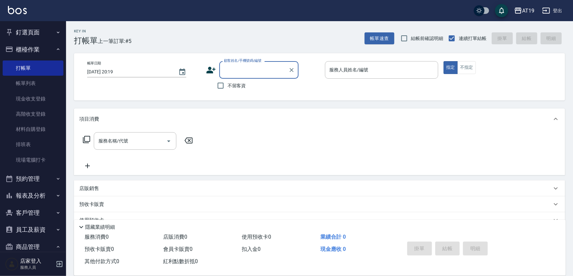
click at [233, 70] on input "顧客姓名/手機號碼/編號" at bounding box center [253, 70] width 63 height 12
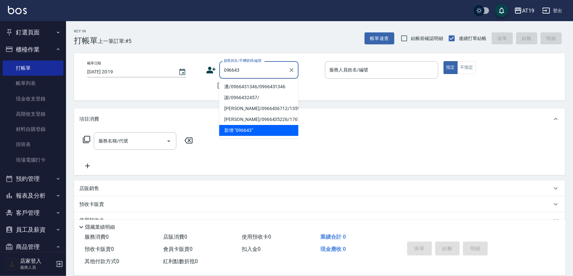
click at [233, 87] on li "潘/0966431346/0966431346" at bounding box center [258, 86] width 79 height 11
type input "潘/0966431346/0966431346"
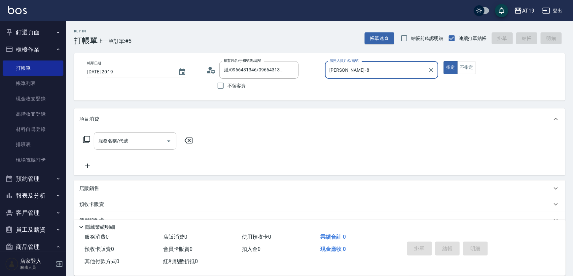
click at [344, 68] on input "[PERSON_NAME]- 8" at bounding box center [377, 70] width 98 height 12
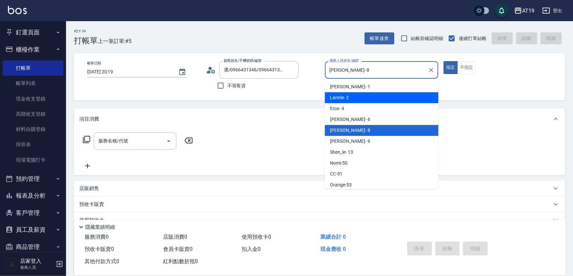
click at [347, 99] on span "Lannie - 2" at bounding box center [339, 97] width 19 height 7
type input "Lannie- 2"
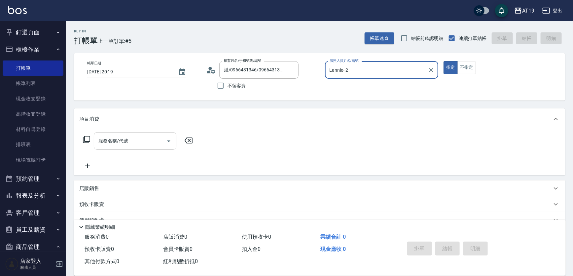
click at [159, 141] on input "服務名稱/代號" at bounding box center [130, 141] width 67 height 12
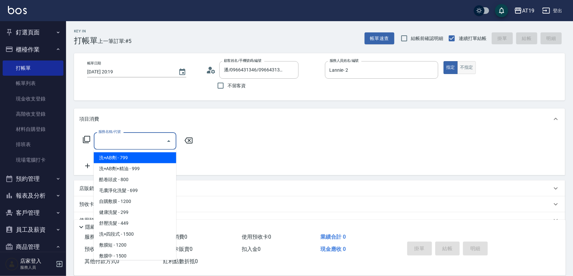
click at [463, 67] on button "不指定" at bounding box center [466, 67] width 18 height 13
click at [117, 144] on input "服務名稱/代號" at bounding box center [130, 141] width 67 height 12
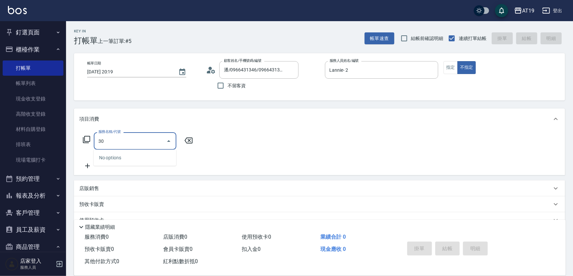
type input "301"
drag, startPoint x: 113, startPoint y: 158, endPoint x: 165, endPoint y: 147, distance: 52.9
click at [123, 155] on span "燙髮 - 1500" at bounding box center [135, 157] width 83 height 11
type input "150"
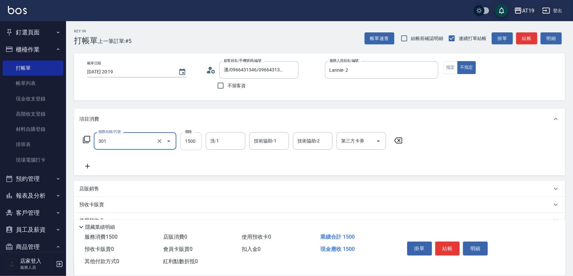
type input "燙髮(301)"
click at [184, 143] on input "1500" at bounding box center [190, 141] width 21 height 18
type input "0"
type input "100"
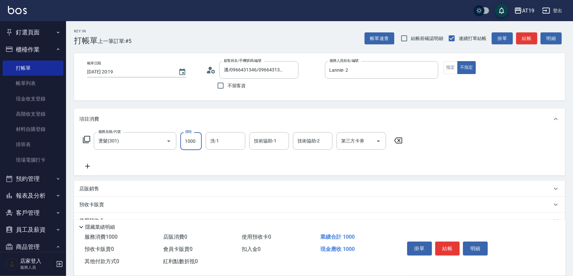
type input "1000"
click at [266, 141] on input "技術協助-1" at bounding box center [269, 141] width 34 height 12
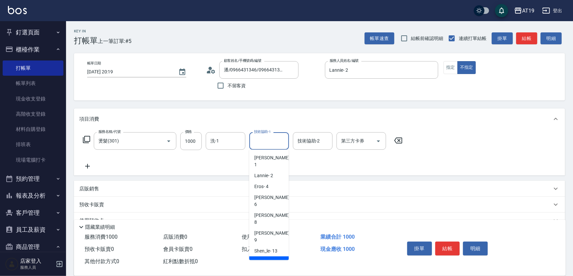
click at [274, 256] on div "Nomi -50" at bounding box center [269, 261] width 40 height 11
type input "Nomi-50"
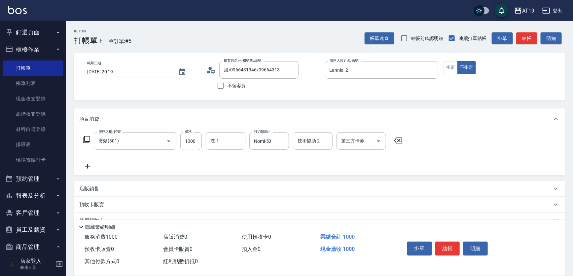
click at [89, 167] on icon at bounding box center [87, 166] width 17 height 8
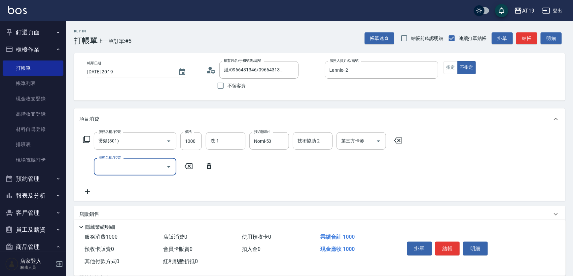
click at [106, 168] on input "服務名稱/代號" at bounding box center [130, 167] width 67 height 12
type input "401"
click at [119, 183] on span "剪髮 - 300" at bounding box center [135, 183] width 83 height 11
type input "130"
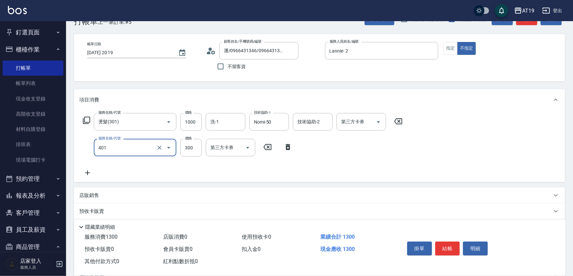
scroll to position [30, 0]
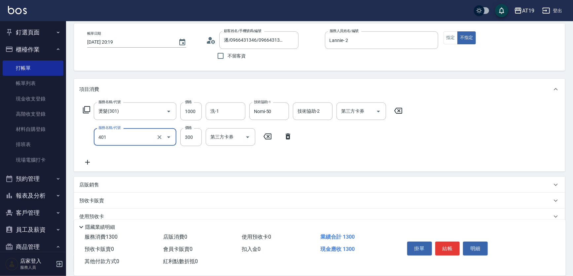
type input "剪髮(401)"
click at [91, 185] on p "店販銷售" at bounding box center [89, 184] width 20 height 7
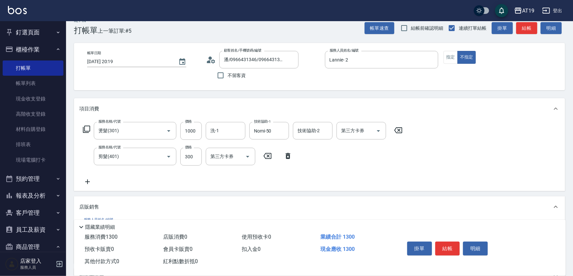
scroll to position [0, 0]
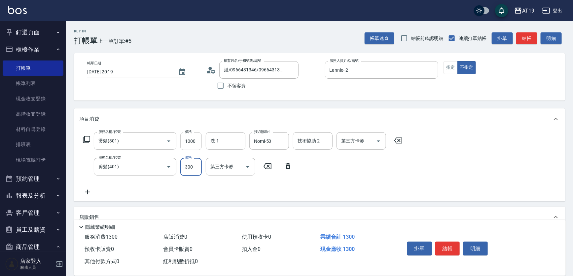
click at [199, 142] on input "1000" at bounding box center [190, 141] width 21 height 18
click at [185, 142] on input "1000" at bounding box center [190, 141] width 21 height 18
type input "30"
type input "150"
type input "40"
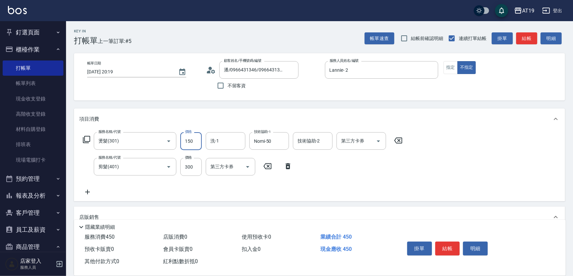
type input "1500"
type input "180"
type input "1500"
click at [133, 190] on div "服務名稱/代號 燙髮(301) 服務名稱/代號 價格 1500 價格 洗-1 洗-1 技術協助-1 Nomi-50 技術協助-1 技術協助-2 技術協助-2 …" at bounding box center [242, 164] width 327 height 64
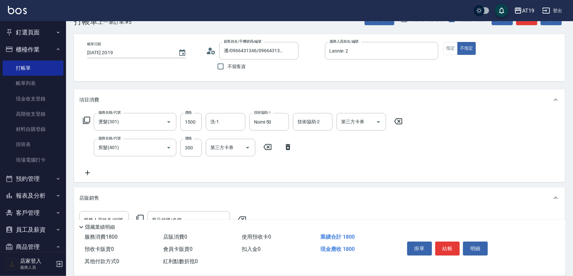
scroll to position [30, 0]
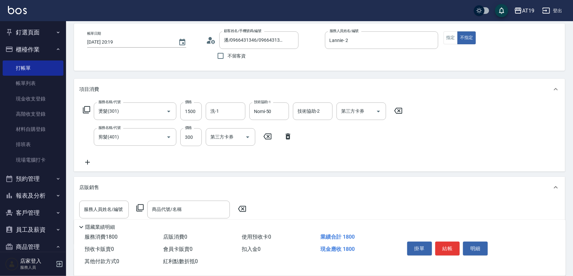
click at [92, 190] on p "店販銷售" at bounding box center [89, 187] width 20 height 7
click at [94, 185] on p "店販銷售" at bounding box center [89, 184] width 20 height 7
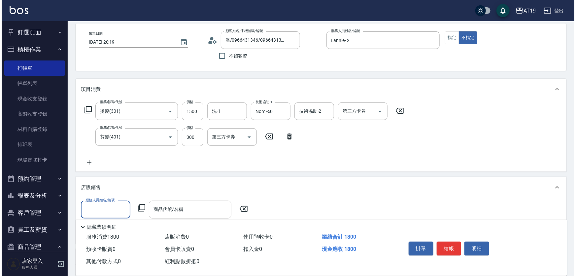
scroll to position [0, 0]
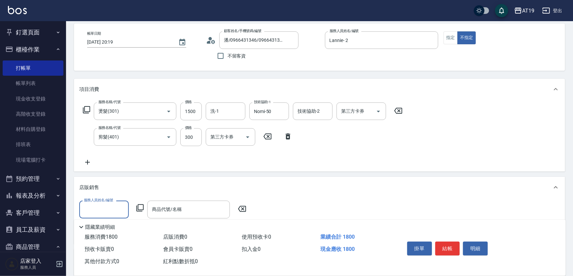
click at [101, 203] on input "服務人員姓名/編號" at bounding box center [104, 209] width 44 height 12
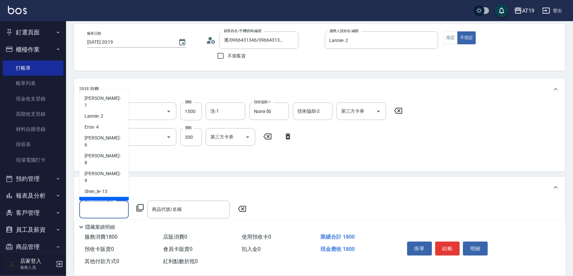
click at [104, 197] on div "Nomi -50" at bounding box center [104, 202] width 50 height 11
type input "Nomi-50"
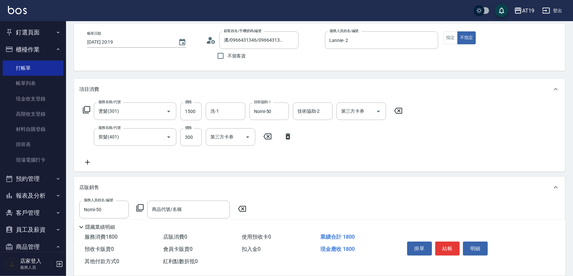
click at [139, 209] on icon at bounding box center [139, 207] width 7 height 7
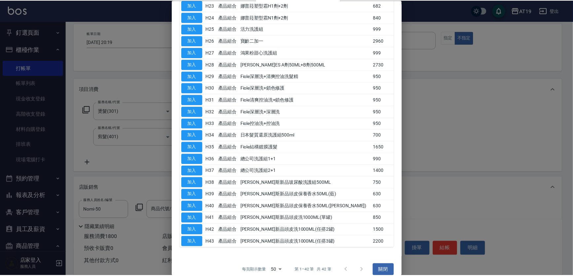
scroll to position [340, 0]
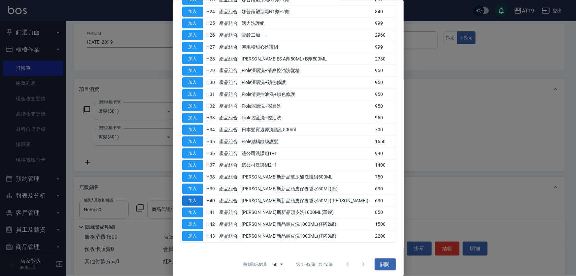
click at [188, 198] on button "加入" at bounding box center [192, 200] width 21 height 10
type input "[PERSON_NAME]斯新品頭皮保養香水50ML([PERSON_NAME])"
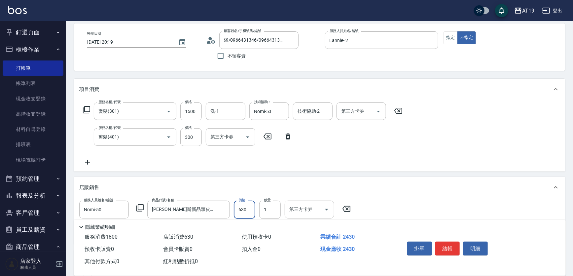
click at [242, 208] on input "630" at bounding box center [244, 209] width 21 height 18
type input "180"
type input "500"
type input "230"
type input "500"
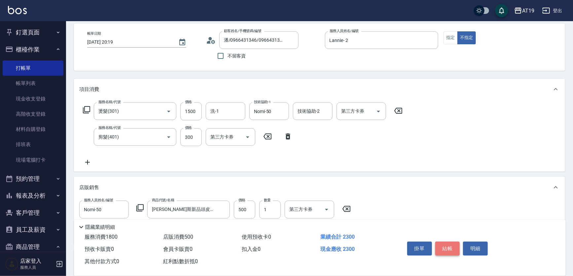
click at [453, 248] on button "結帳" at bounding box center [447, 248] width 25 height 14
type input "[DATE] 20:22"
type input "0"
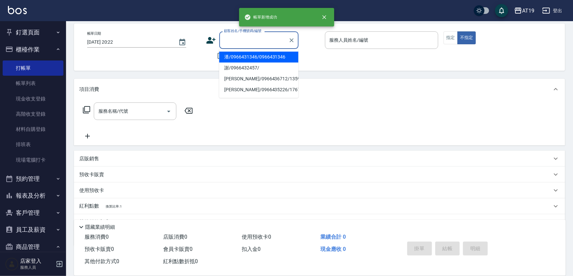
click at [235, 41] on input "顧客姓名/手機號碼/編號" at bounding box center [253, 40] width 63 height 12
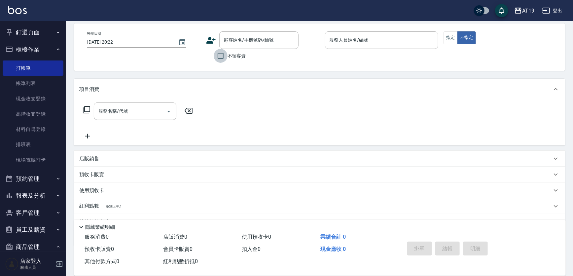
click at [219, 56] on input "不留客資" at bounding box center [221, 56] width 14 height 14
checkbox input "true"
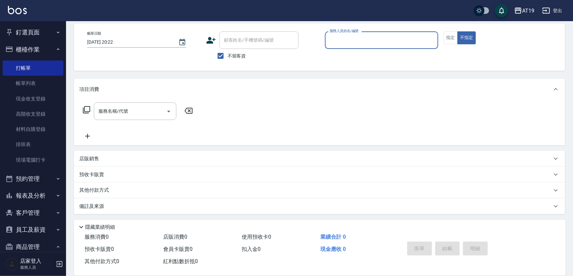
click at [348, 45] on input "服務人員姓名/編號" at bounding box center [382, 40] width 108 height 12
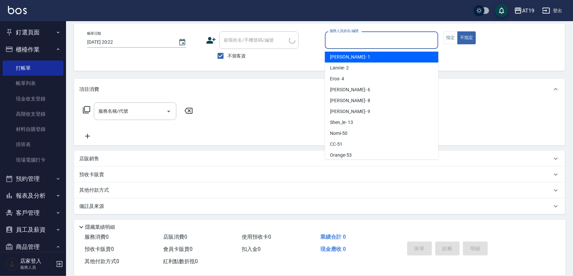
click at [348, 56] on div "Linda - 1" at bounding box center [382, 57] width 114 height 11
type input "Linda- 1"
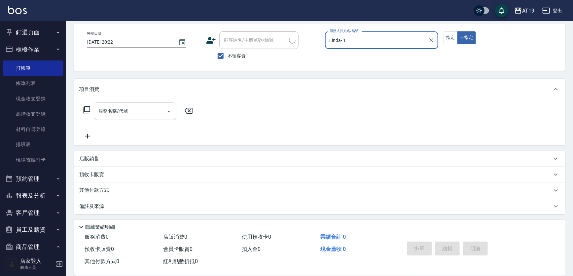
click at [155, 109] on input "服務名稱/代號" at bounding box center [130, 111] width 67 height 12
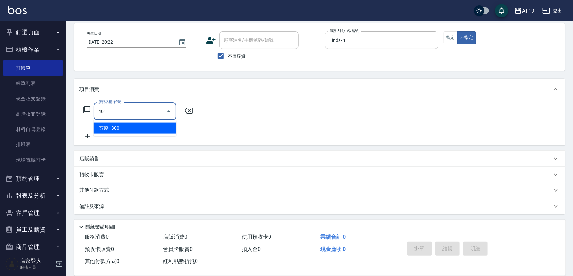
click at [157, 122] on ul "剪髮 - 300" at bounding box center [135, 128] width 83 height 16
click at [155, 127] on span "剪髮 - 300" at bounding box center [135, 128] width 83 height 11
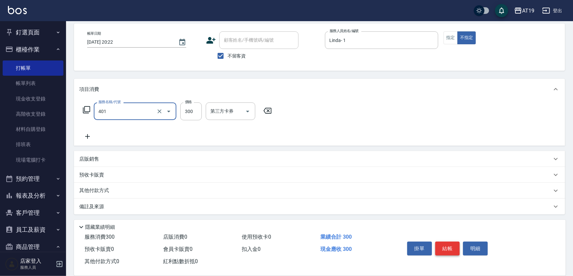
type input "剪髮(401)"
click at [442, 246] on button "結帳" at bounding box center [447, 248] width 25 height 14
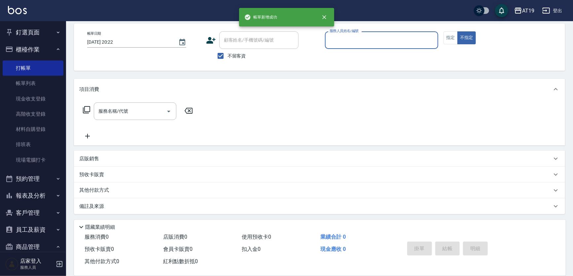
scroll to position [0, 0]
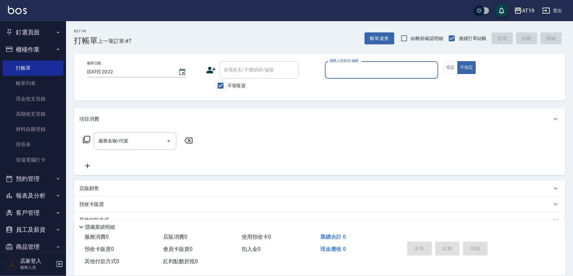
click at [221, 87] on input "不留客資" at bounding box center [221, 86] width 14 height 14
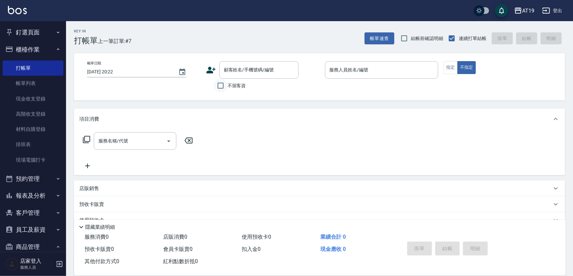
click at [221, 87] on input "不留客資" at bounding box center [221, 86] width 14 height 14
drag, startPoint x: 220, startPoint y: 84, endPoint x: 228, endPoint y: 77, distance: 10.5
click at [221, 84] on input "不留客資" at bounding box center [221, 86] width 14 height 14
checkbox input "false"
click at [231, 70] on input "顧客姓名/手機號碼/編號" at bounding box center [253, 70] width 63 height 12
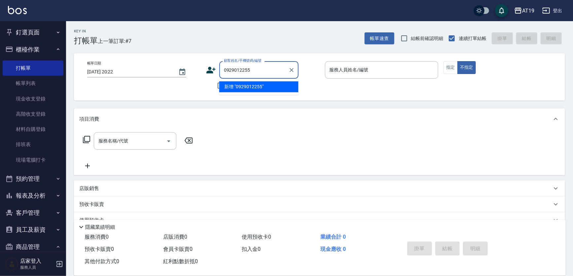
drag, startPoint x: 254, startPoint y: 71, endPoint x: 223, endPoint y: 68, distance: 31.2
click at [223, 68] on input "0929012255" at bounding box center [253, 70] width 63 height 12
type input "0929012255"
click at [213, 69] on icon at bounding box center [210, 70] width 9 height 7
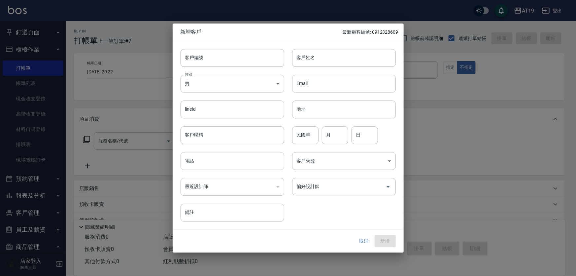
click at [219, 164] on input "電話" at bounding box center [233, 161] width 104 height 18
paste input "0929012255"
type input "0929012255"
click at [313, 61] on input "客戶姓名" at bounding box center [344, 58] width 104 height 18
click at [321, 59] on input "客戶姓名" at bounding box center [344, 58] width 104 height 18
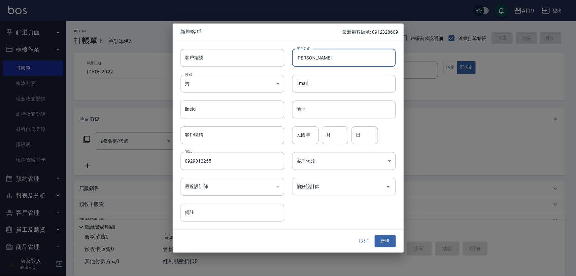
type input "[PERSON_NAME]"
click at [319, 185] on input "偏好設計師" at bounding box center [339, 187] width 88 height 12
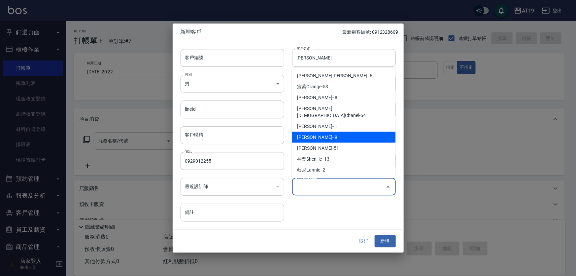
click at [334, 132] on li "[PERSON_NAME]- 9" at bounding box center [344, 137] width 104 height 11
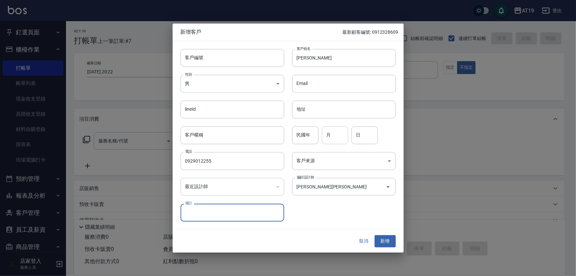
type input "[PERSON_NAME][PERSON_NAME]"
click at [388, 243] on button "新增" at bounding box center [385, 241] width 21 height 12
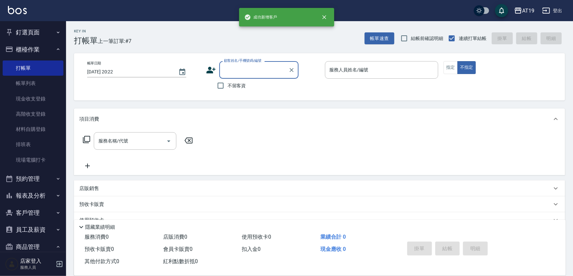
click at [242, 73] on input "顧客姓名/手機號碼/編號" at bounding box center [253, 70] width 63 height 12
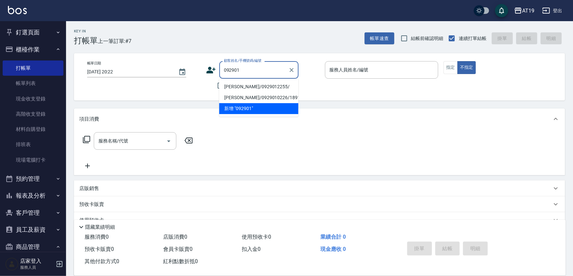
type input "092901"
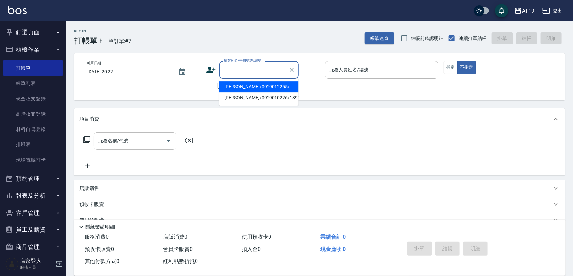
click at [248, 70] on input "顧客姓名/手機號碼/編號" at bounding box center [253, 70] width 63 height 12
click at [247, 85] on li "[PERSON_NAME]/0929012255/" at bounding box center [258, 86] width 79 height 11
type input "[PERSON_NAME]/0929012255/"
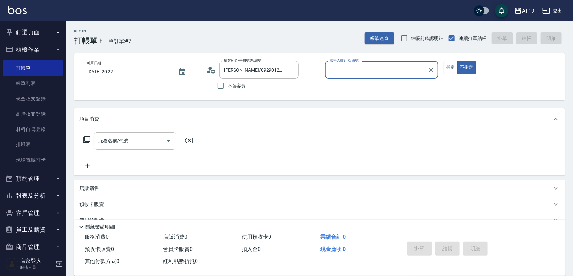
type input "[PERSON_NAME]- 9"
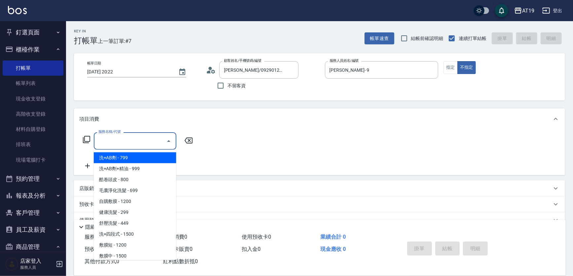
click at [131, 145] on input "服務名稱/代號" at bounding box center [130, 141] width 67 height 12
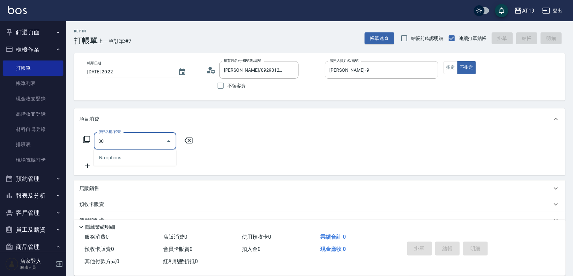
type input "301"
click at [145, 156] on span "燙髮 - 1500" at bounding box center [135, 157] width 83 height 11
type input "150"
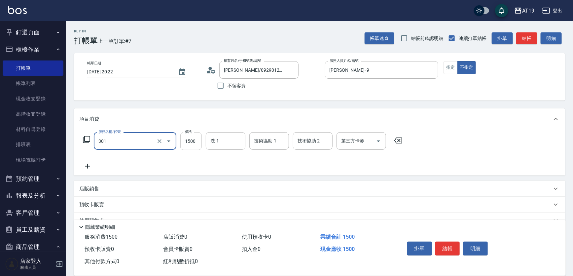
type input "燙髮(301)"
click at [195, 144] on input "1500" at bounding box center [190, 141] width 21 height 18
type input "0"
type input "130"
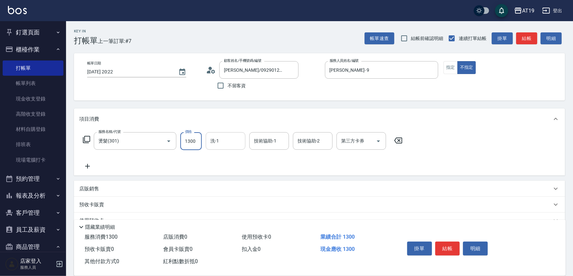
type input "1300"
click at [221, 143] on input "洗-1" at bounding box center [226, 141] width 34 height 12
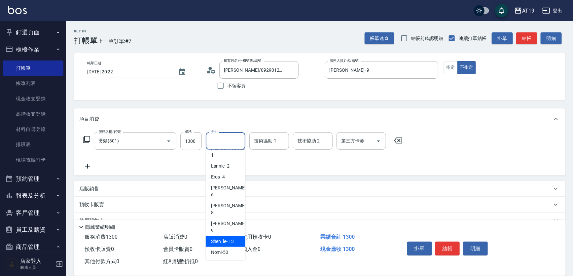
scroll to position [15, 0]
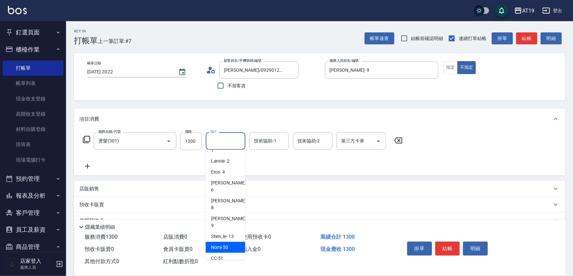
drag, startPoint x: 230, startPoint y: 220, endPoint x: 246, endPoint y: 200, distance: 25.8
click at [231, 242] on div "Nomi -50" at bounding box center [226, 247] width 40 height 11
type input "Nomi-50"
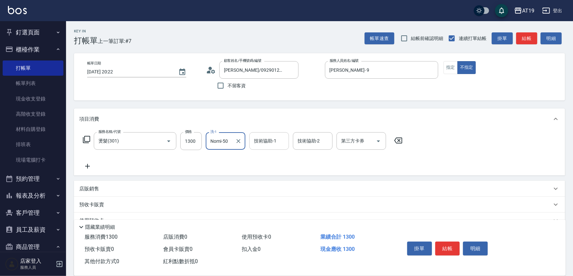
click at [262, 142] on input "技術協助-1" at bounding box center [269, 141] width 34 height 12
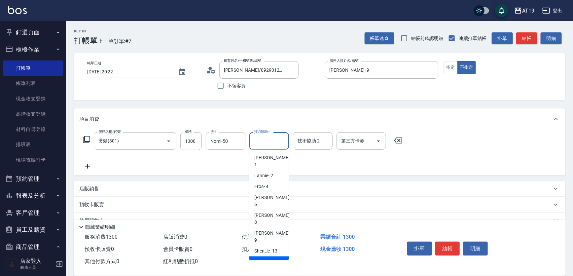
click at [278, 256] on div "Nomi -50" at bounding box center [269, 261] width 40 height 11
type input "Nomi-50"
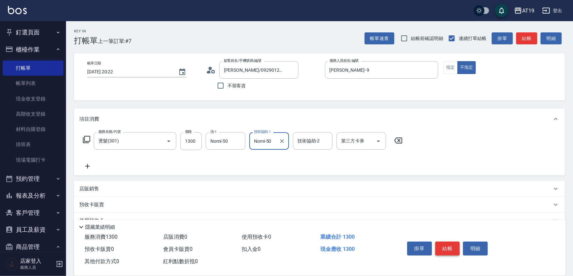
click at [442, 248] on button "結帳" at bounding box center [447, 248] width 25 height 14
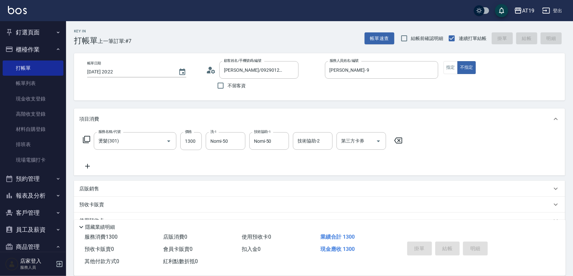
type input "[DATE] 20:24"
type input "0"
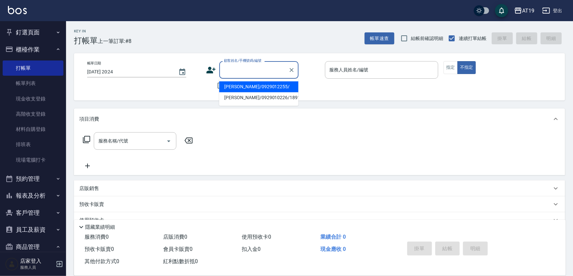
click at [235, 66] on input "顧客姓名/手機號碼/編號" at bounding box center [253, 70] width 63 height 12
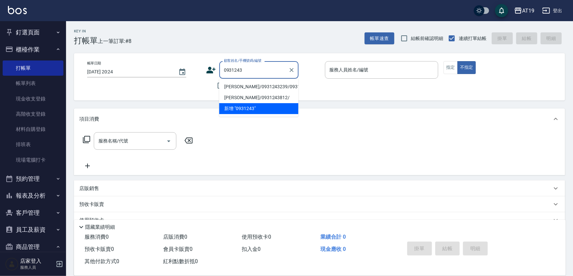
click at [238, 88] on li "[PERSON_NAME]/0931243239/0931243239" at bounding box center [258, 86] width 79 height 11
type input "[PERSON_NAME]/0931243239/0931243239"
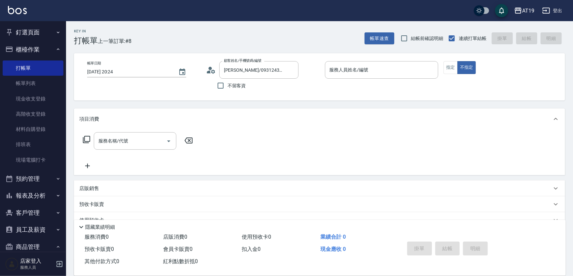
click at [332, 79] on p at bounding box center [382, 82] width 114 height 7
click at [337, 76] on div "服務人員姓名/編號" at bounding box center [382, 70] width 114 height 18
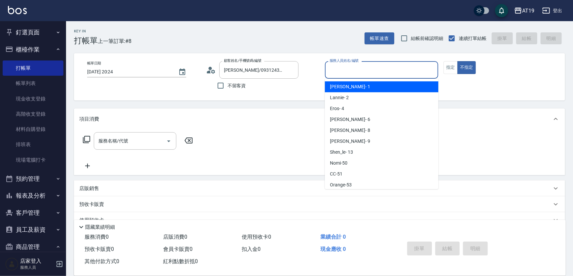
click at [340, 85] on span "Linda - 1" at bounding box center [350, 86] width 40 height 7
type input "Linda- 1"
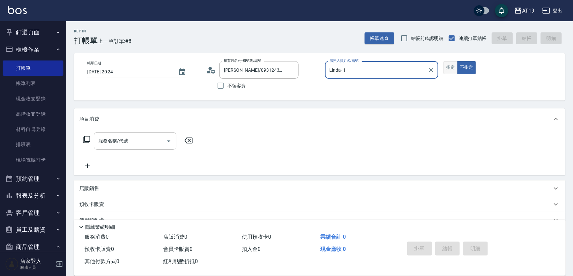
click at [448, 69] on button "指定" at bounding box center [451, 67] width 14 height 13
click at [142, 141] on input "服務名稱/代號" at bounding box center [130, 141] width 67 height 12
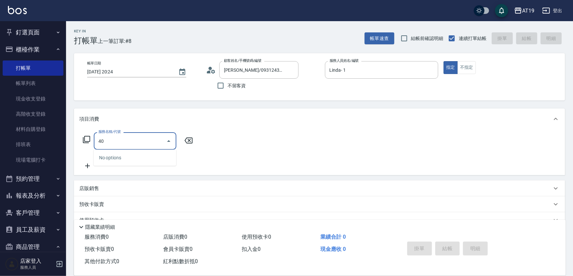
type input "401"
drag, startPoint x: 142, startPoint y: 154, endPoint x: 140, endPoint y: 157, distance: 3.7
click at [142, 154] on span "剪髮 - 300" at bounding box center [135, 157] width 83 height 11
type input "30"
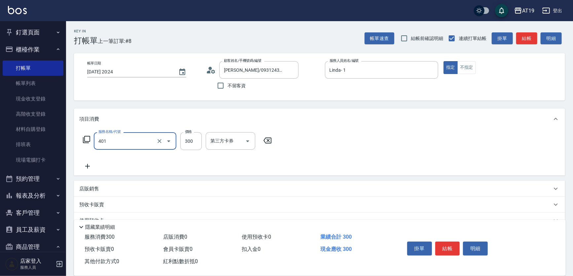
type input "剪髮(401)"
click at [90, 166] on icon at bounding box center [87, 166] width 17 height 8
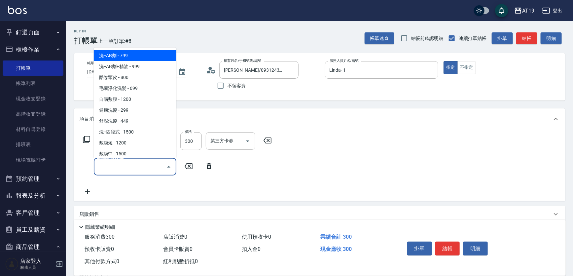
click at [109, 166] on input "服務名稱/代號" at bounding box center [130, 167] width 67 height 12
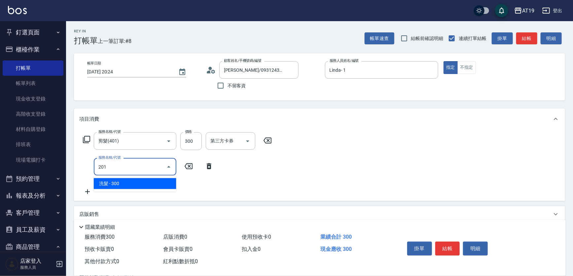
click at [120, 182] on span "洗髮 - 300" at bounding box center [135, 183] width 83 height 11
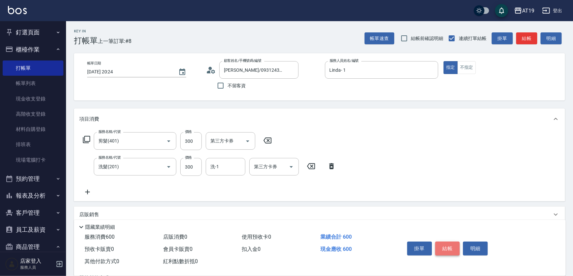
click at [448, 246] on button "結帳" at bounding box center [447, 248] width 25 height 14
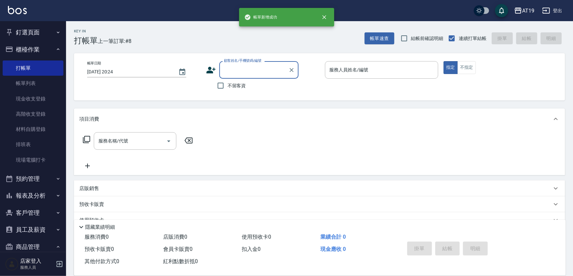
scroll to position [0, 0]
click at [248, 75] on input "顧客姓名/手機號碼/編號" at bounding box center [253, 70] width 63 height 12
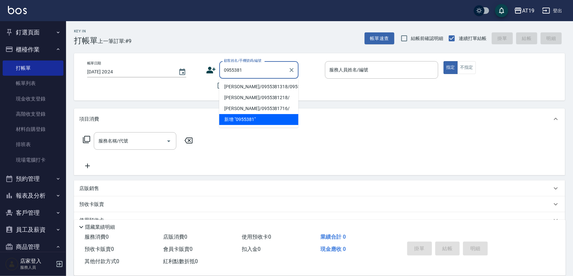
click at [251, 88] on li "[PERSON_NAME]/0955381318/0955381318" at bounding box center [258, 86] width 79 height 11
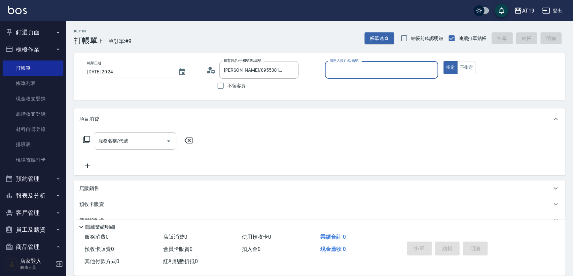
click at [340, 74] on input "服務人員姓名/編號" at bounding box center [382, 70] width 108 height 12
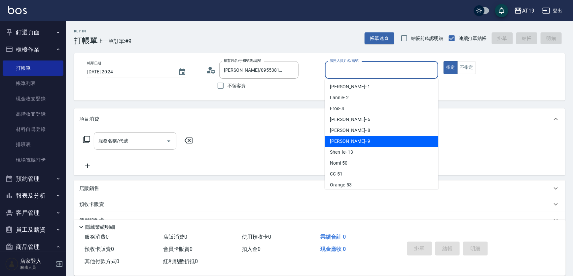
click at [365, 139] on div "[PERSON_NAME] - 9" at bounding box center [382, 141] width 114 height 11
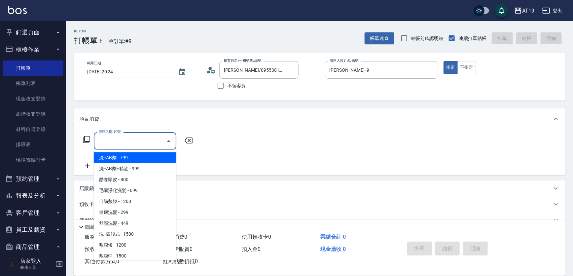
click at [142, 139] on input "服務名稱/代號" at bounding box center [130, 141] width 67 height 12
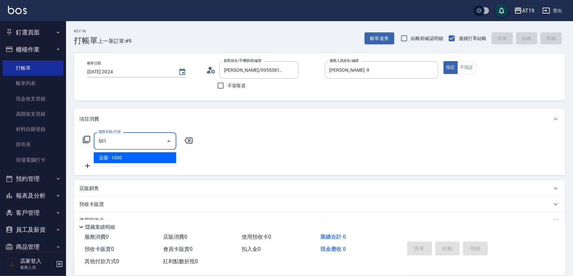
click at [140, 158] on span "染髮 - 1000" at bounding box center [135, 157] width 83 height 11
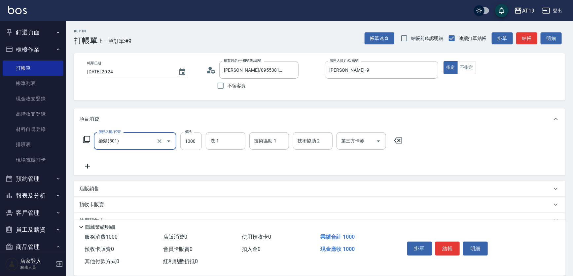
click at [183, 145] on input "1000" at bounding box center [190, 141] width 21 height 18
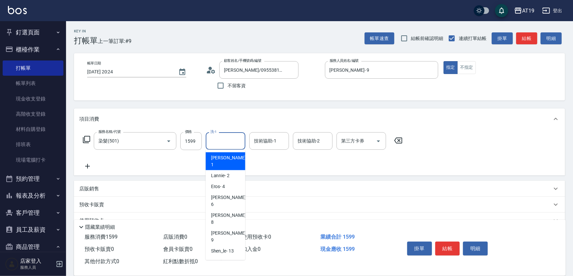
click at [221, 146] on input "洗-1" at bounding box center [226, 141] width 34 height 12
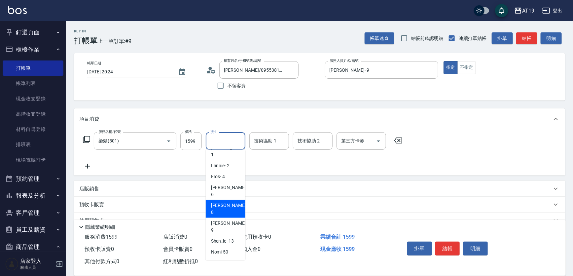
scroll to position [15, 0]
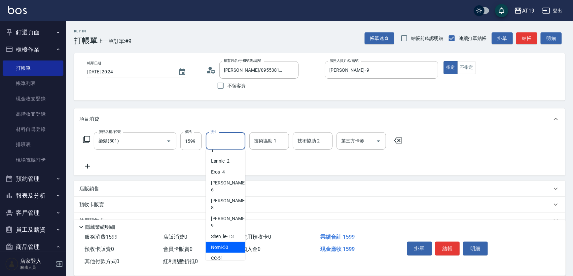
drag, startPoint x: 230, startPoint y: 221, endPoint x: 238, endPoint y: 202, distance: 20.6
click at [230, 242] on div "Nomi -50" at bounding box center [226, 247] width 40 height 11
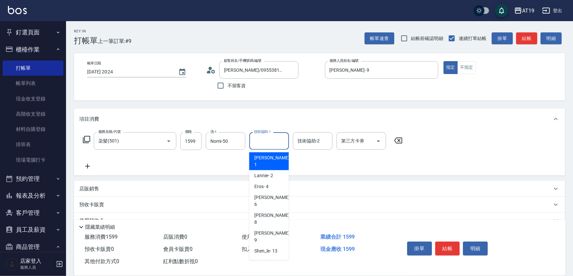
click at [266, 142] on input "技術協助-1" at bounding box center [269, 141] width 34 height 12
click at [285, 256] on div "Nomi -50" at bounding box center [269, 261] width 40 height 11
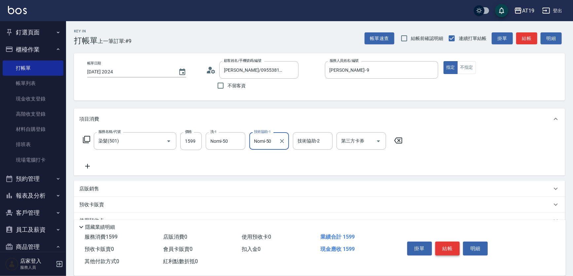
click at [443, 248] on button "結帳" at bounding box center [447, 248] width 25 height 14
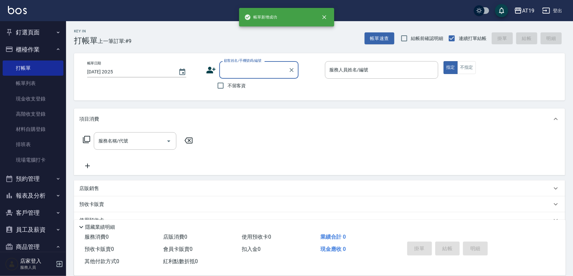
scroll to position [0, 0]
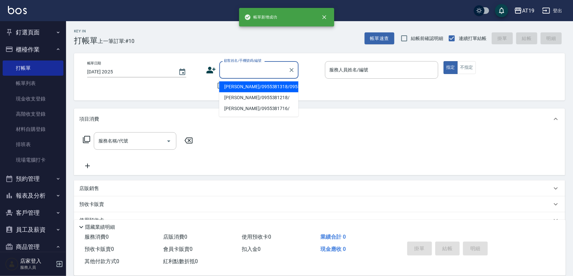
click at [232, 69] on input "顧客姓名/手機號碼/編號" at bounding box center [253, 70] width 63 height 12
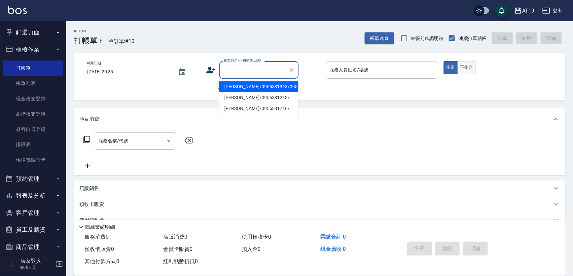
click at [466, 72] on button "不指定" at bounding box center [466, 67] width 18 height 13
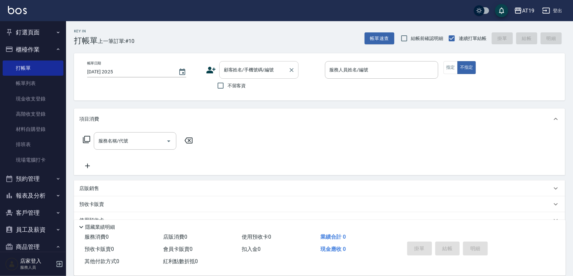
click at [246, 70] on input "顧客姓名/手機號碼/編號" at bounding box center [253, 70] width 63 height 12
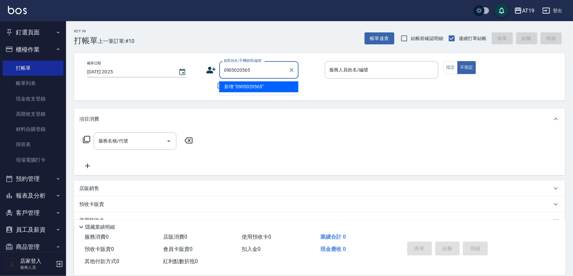
drag, startPoint x: 260, startPoint y: 70, endPoint x: 225, endPoint y: 71, distance: 35.7
click at [225, 71] on input "0905020565" at bounding box center [253, 70] width 63 height 12
click at [214, 72] on icon at bounding box center [211, 70] width 10 height 10
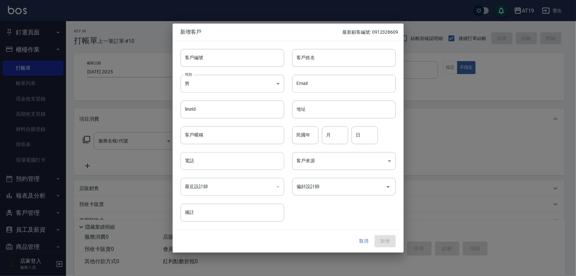
click at [228, 163] on input "電話" at bounding box center [233, 161] width 104 height 18
paste input "0905020565"
click at [306, 62] on input "客戶姓名" at bounding box center [344, 58] width 104 height 18
click at [323, 162] on body "AT19 登出 釘選頁面 打帳單 帳單列表 排班表 現場電腦打卡 店家日報表 互助日報表 設計師日報表 櫃檯作業 打帳單 帳單列表 現金收支登錄 高階收支登錄…" at bounding box center [288, 169] width 576 height 338
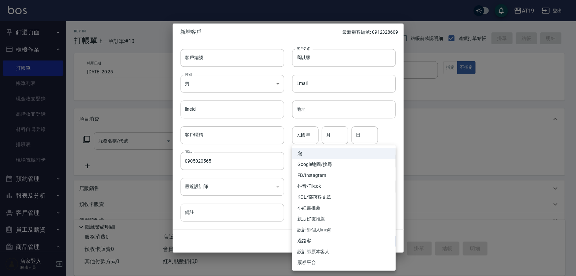
click at [287, 182] on div at bounding box center [288, 138] width 576 height 276
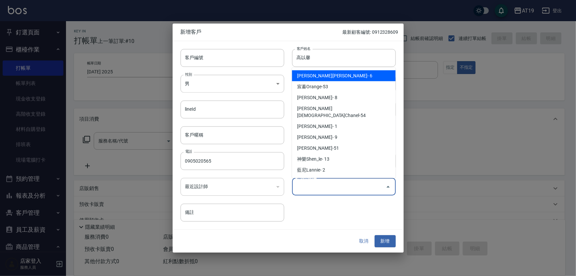
click at [310, 188] on input "偏好設計師" at bounding box center [339, 187] width 88 height 12
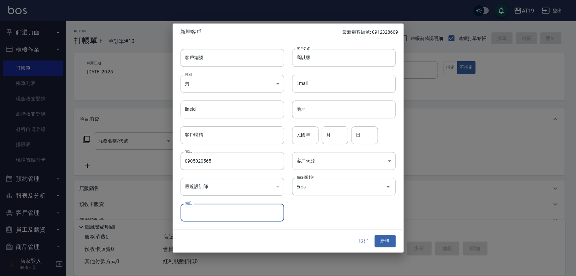
click at [456, 203] on div at bounding box center [288, 138] width 576 height 276
click at [386, 243] on button "新增" at bounding box center [385, 241] width 21 height 12
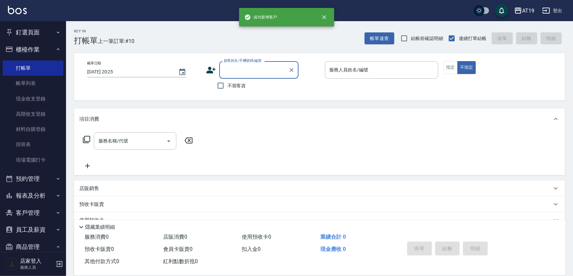
click at [238, 69] on input "顧客姓名/手機號碼/編號" at bounding box center [253, 70] width 63 height 12
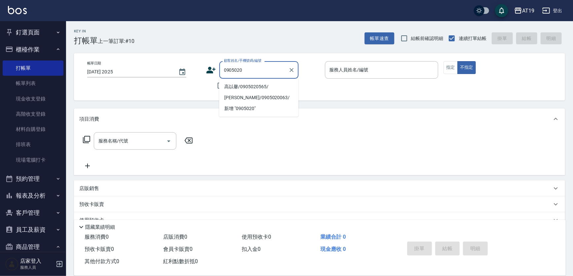
click at [236, 86] on li "高以馨/0905020565/" at bounding box center [258, 86] width 79 height 11
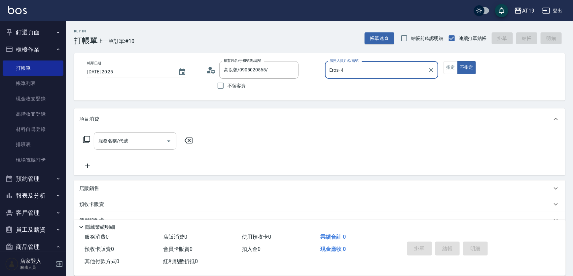
click at [358, 73] on input "Eros- 4" at bounding box center [377, 70] width 98 height 12
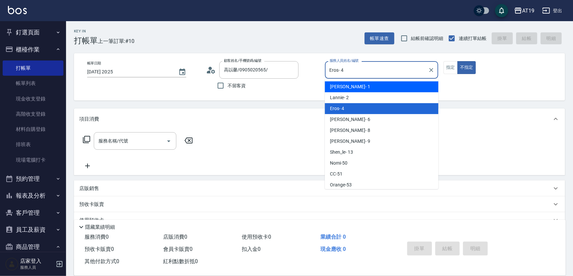
click at [357, 86] on div "Linda - 1" at bounding box center [382, 86] width 114 height 11
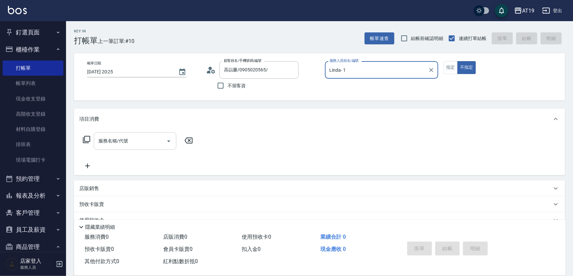
click at [135, 143] on input "服務名稱/代號" at bounding box center [130, 141] width 67 height 12
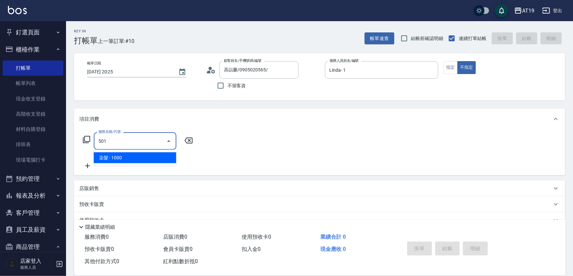
click at [136, 155] on span "染髮 - 1000" at bounding box center [135, 157] width 83 height 11
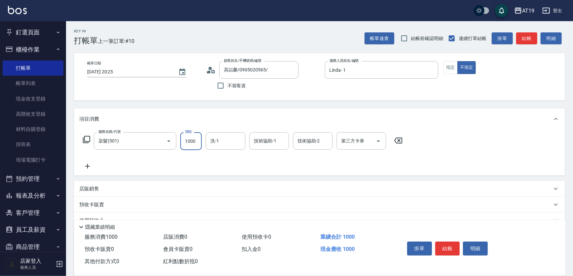
click at [185, 145] on input "1000" at bounding box center [190, 141] width 21 height 18
click at [223, 144] on input "洗-1" at bounding box center [226, 141] width 34 height 12
click at [85, 162] on icon at bounding box center [87, 166] width 17 height 8
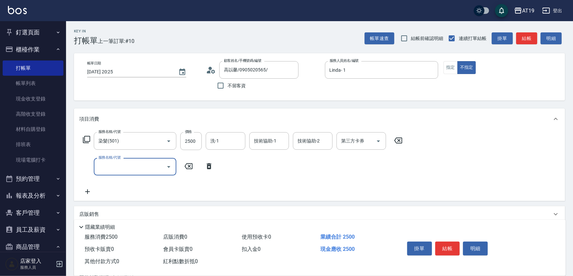
click at [98, 162] on input "服務名稱/代號" at bounding box center [130, 167] width 67 height 12
drag, startPoint x: 127, startPoint y: 184, endPoint x: 153, endPoint y: 178, distance: 26.7
click at [127, 184] on span "自備護髮 - 300" at bounding box center [135, 183] width 83 height 11
click at [185, 170] on input "300" at bounding box center [190, 167] width 21 height 18
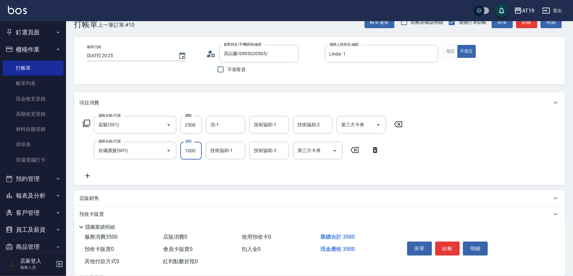
scroll to position [30, 0]
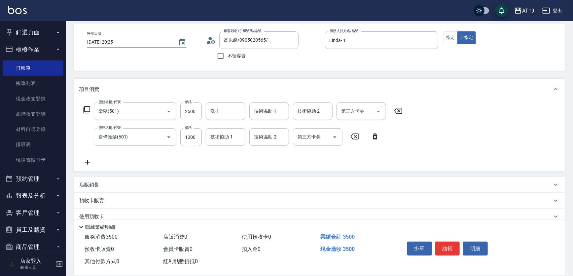
click at [90, 183] on p "店販銷售" at bounding box center [89, 184] width 20 height 7
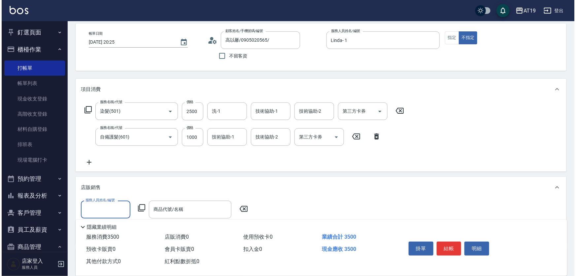
scroll to position [0, 0]
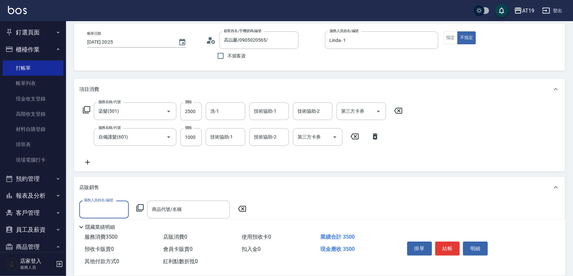
click at [117, 206] on input "服務人員姓名/編號" at bounding box center [104, 209] width 44 height 12
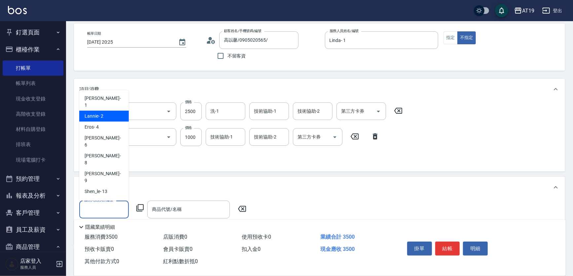
click at [110, 111] on div "Lannie - 2" at bounding box center [104, 116] width 50 height 11
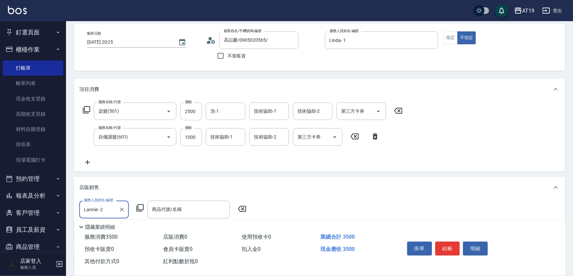
click at [114, 207] on input "Lannie- 2" at bounding box center [99, 209] width 34 height 12
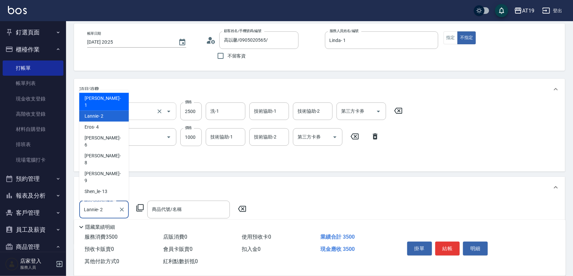
drag, startPoint x: 98, startPoint y: 101, endPoint x: 98, endPoint y: 105, distance: 4.3
click at [98, 101] on span "Linda - 1" at bounding box center [104, 102] width 39 height 14
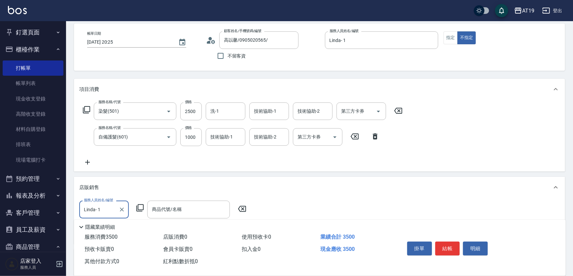
click at [138, 207] on icon at bounding box center [139, 207] width 7 height 7
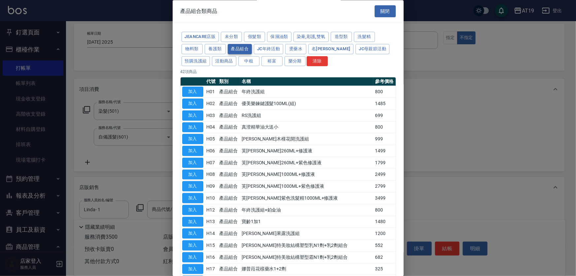
click at [247, 49] on button "產品組合" at bounding box center [240, 49] width 24 height 10
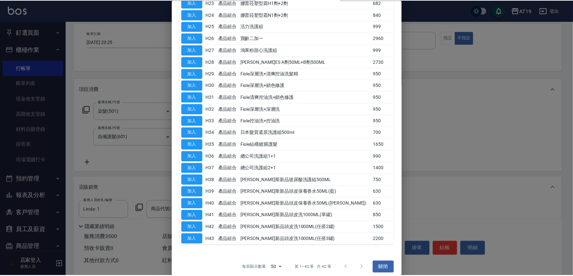
scroll to position [340, 0]
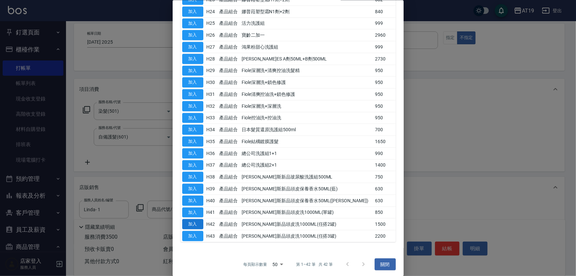
click at [194, 222] on button "加入" at bounding box center [192, 224] width 21 height 10
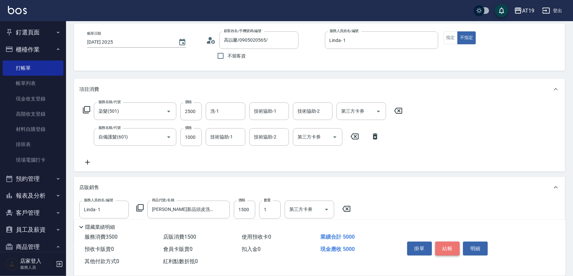
click at [450, 248] on button "結帳" at bounding box center [447, 248] width 25 height 14
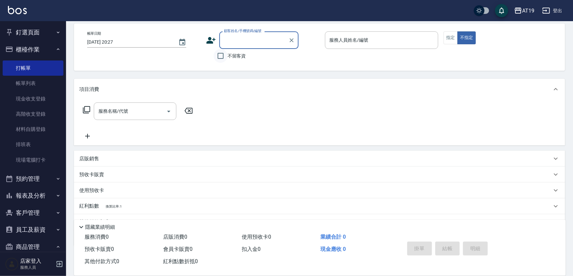
click at [223, 58] on input "不留客資" at bounding box center [221, 56] width 14 height 14
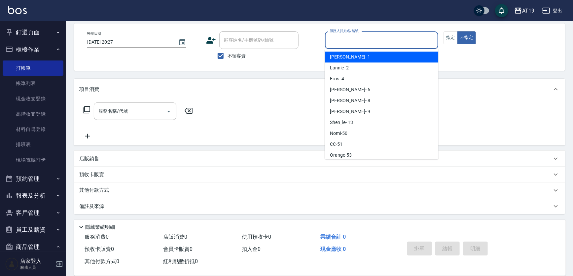
click at [339, 40] on input "服務人員姓名/編號" at bounding box center [382, 40] width 108 height 12
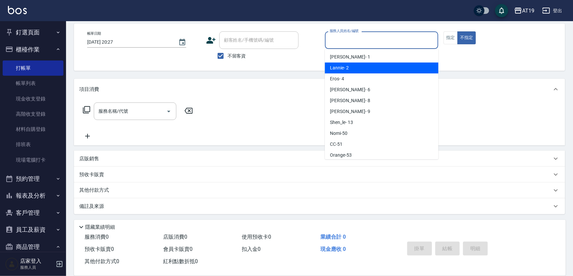
click at [347, 65] on span "Lannie - 2" at bounding box center [339, 67] width 19 height 7
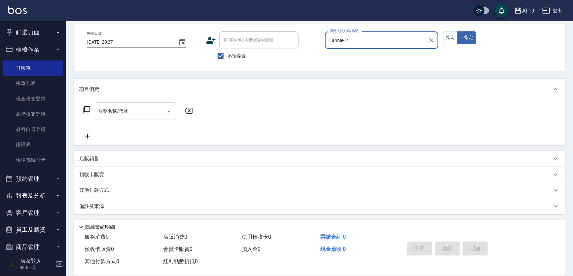
click at [125, 112] on input "服務名稱/代號" at bounding box center [130, 111] width 67 height 12
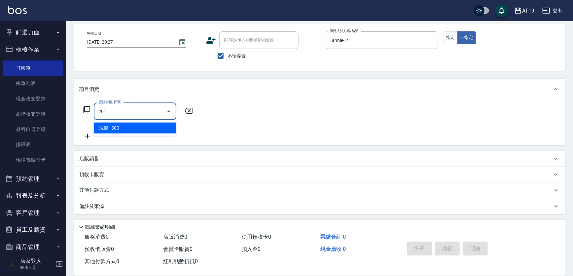
drag, startPoint x: 128, startPoint y: 126, endPoint x: 169, endPoint y: 125, distance: 40.6
click at [129, 126] on span "洗髮 - 300" at bounding box center [135, 128] width 83 height 11
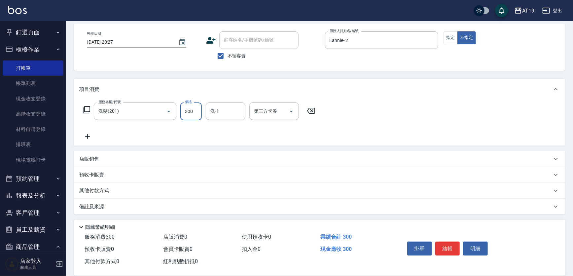
click at [197, 111] on input "300" at bounding box center [190, 111] width 21 height 18
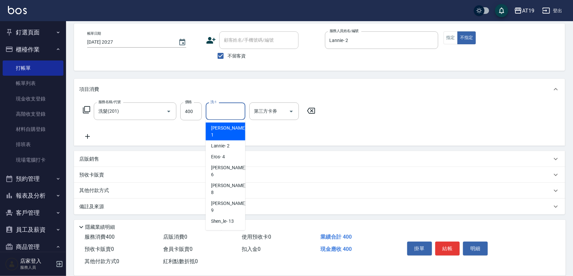
click at [235, 112] on input "洗-1" at bounding box center [226, 111] width 34 height 12
click at [238, 248] on div "Orange -53" at bounding box center [226, 253] width 40 height 11
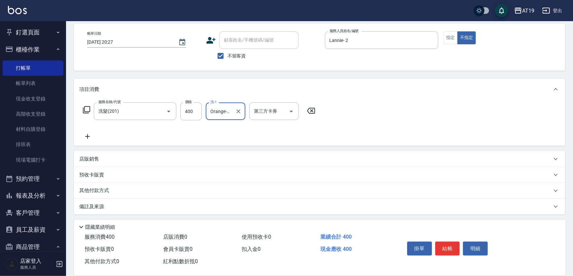
scroll to position [30, 0]
click at [94, 158] on p "店販銷售" at bounding box center [89, 158] width 20 height 7
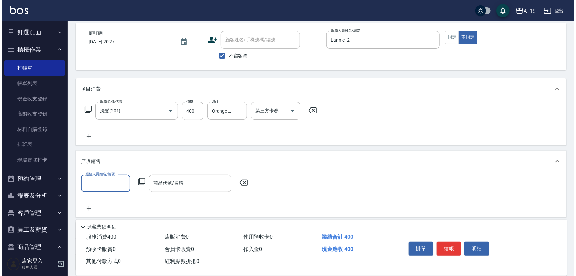
scroll to position [0, 0]
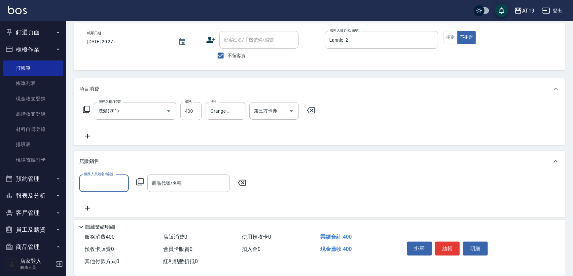
click at [101, 177] on input "服務人員姓名/編號" at bounding box center [104, 183] width 44 height 12
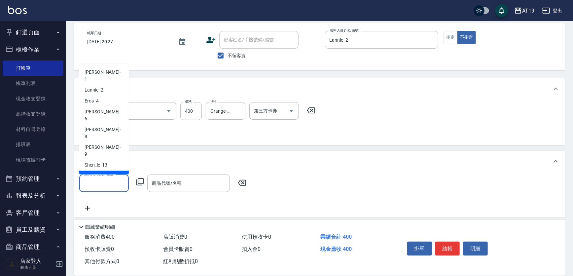
click at [106, 171] on div "Nomi -50" at bounding box center [104, 176] width 50 height 11
click at [107, 184] on input "Nomi-50" at bounding box center [99, 183] width 34 height 12
click at [108, 193] on div "Orange -53" at bounding box center [104, 198] width 50 height 11
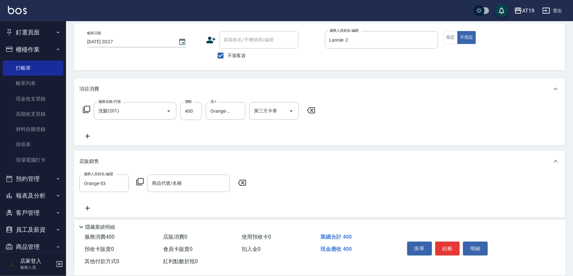
click at [141, 182] on icon at bounding box center [140, 182] width 8 height 8
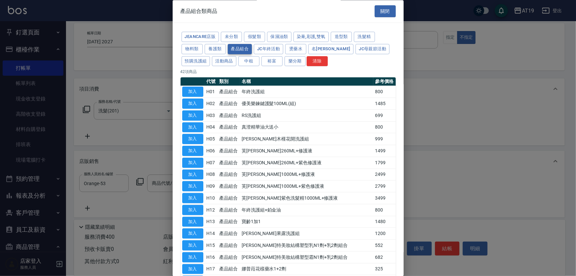
click at [239, 48] on button "產品組合" at bounding box center [240, 49] width 24 height 10
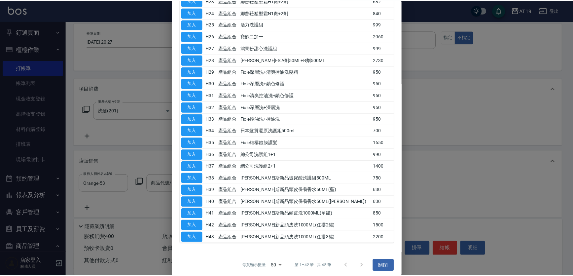
scroll to position [340, 0]
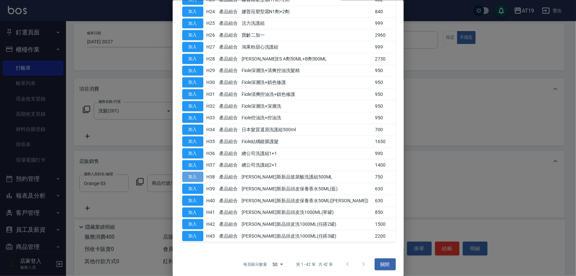
click at [197, 175] on button "加入" at bounding box center [192, 177] width 21 height 10
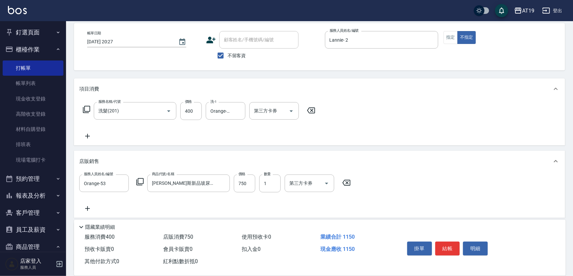
click at [444, 243] on button "結帳" at bounding box center [447, 248] width 25 height 14
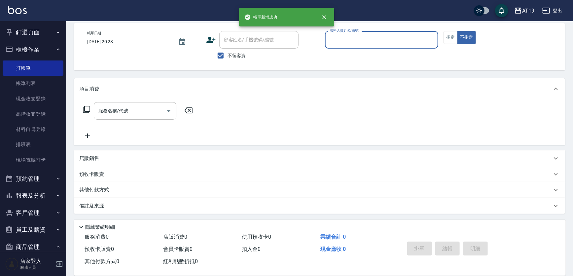
scroll to position [30, 0]
click at [337, 43] on input "服務人員姓名/編號" at bounding box center [382, 40] width 108 height 12
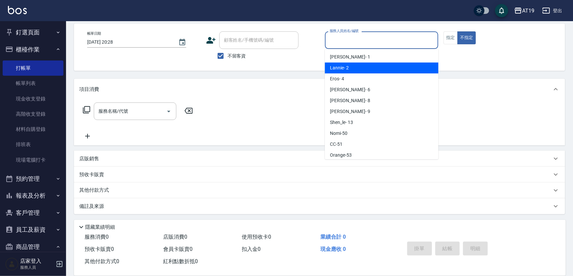
click at [343, 65] on span "Lannie - 2" at bounding box center [339, 67] width 19 height 7
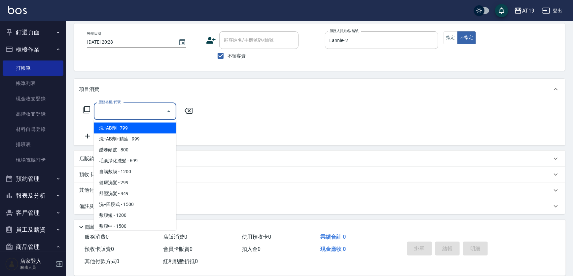
click at [152, 109] on input "服務名稱/代號" at bounding box center [130, 111] width 67 height 12
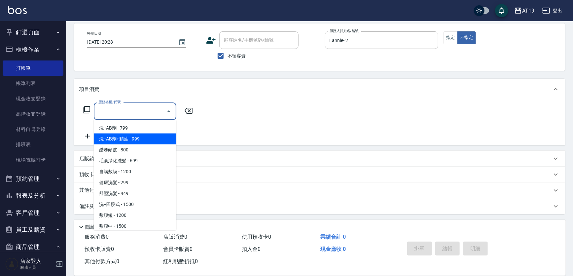
click at [140, 136] on span "洗+AB劑+精油 - 999" at bounding box center [135, 138] width 83 height 11
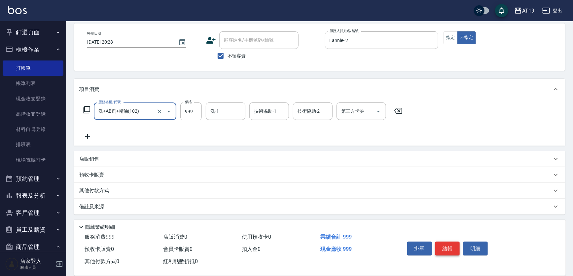
click at [454, 248] on button "結帳" at bounding box center [447, 248] width 25 height 14
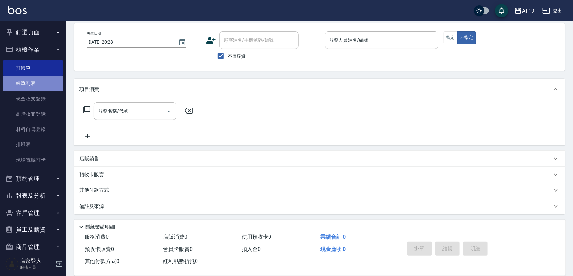
click at [51, 86] on link "帳單列表" at bounding box center [33, 83] width 61 height 15
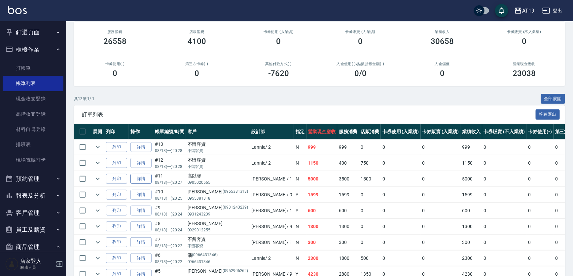
scroll to position [60, 0]
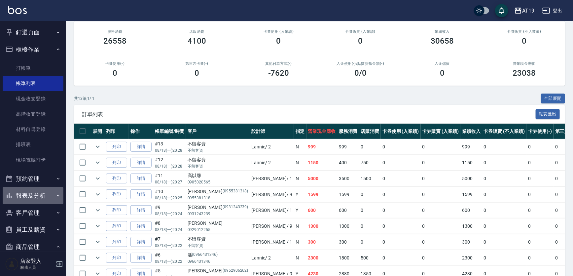
click at [55, 194] on icon "button" at bounding box center [57, 195] width 5 height 5
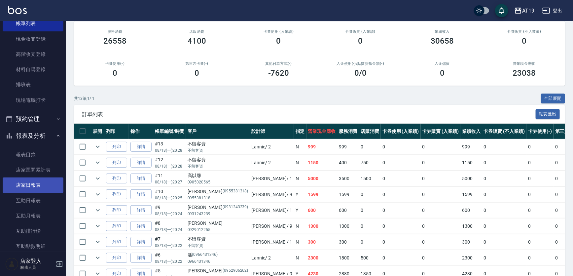
click at [42, 188] on link "店家日報表" at bounding box center [33, 184] width 61 height 15
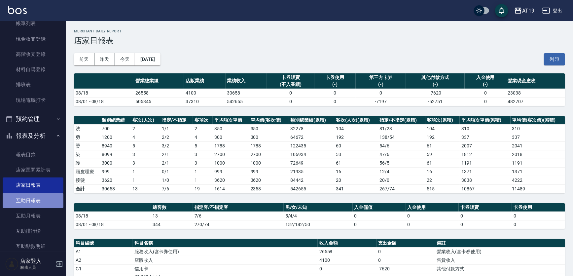
click at [36, 203] on link "互助日報表" at bounding box center [33, 200] width 61 height 15
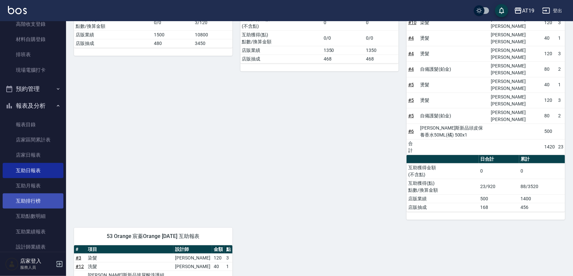
scroll to position [120, 0]
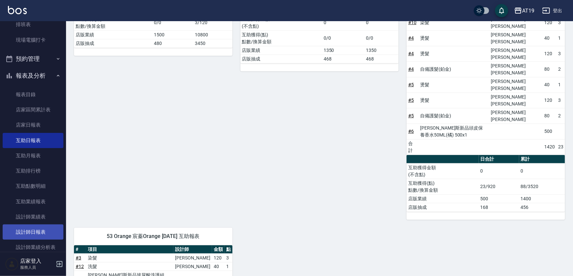
click at [50, 229] on link "設計師日報表" at bounding box center [33, 231] width 61 height 15
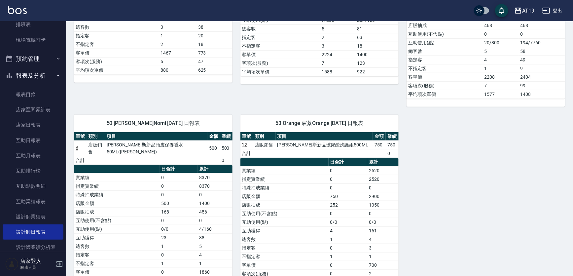
scroll to position [240, 0]
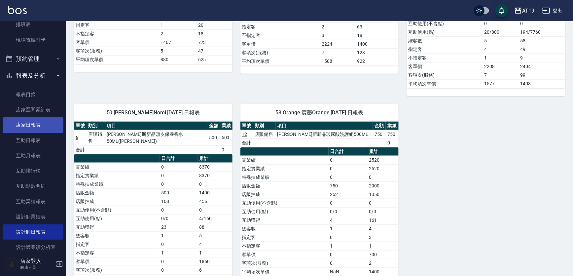
click at [43, 124] on link "店家日報表" at bounding box center [33, 124] width 61 height 15
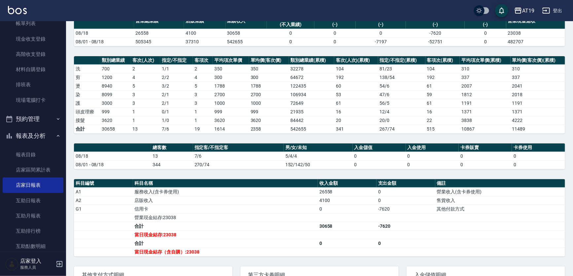
scroll to position [30, 0]
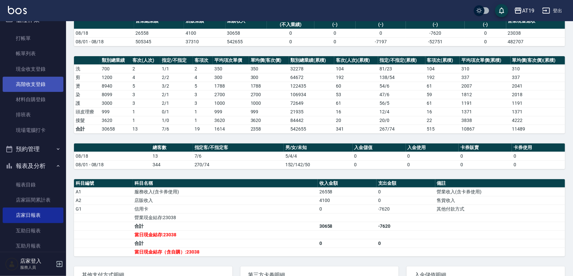
click at [41, 82] on link "高階收支登錄" at bounding box center [33, 84] width 61 height 15
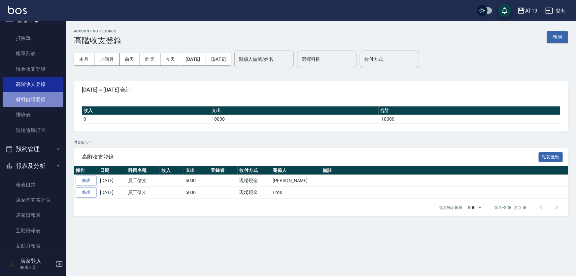
click at [41, 99] on link "材料自購登錄" at bounding box center [33, 99] width 61 height 15
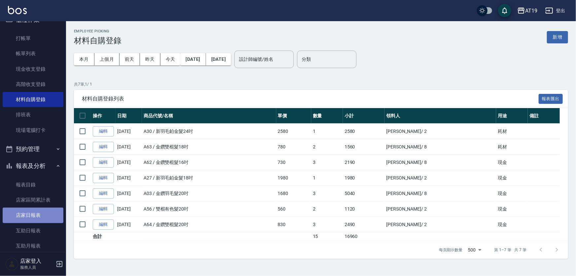
click at [41, 219] on link "店家日報表" at bounding box center [33, 214] width 61 height 15
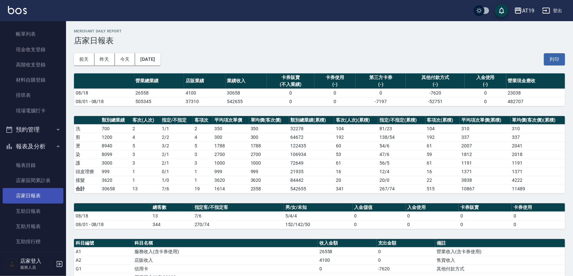
scroll to position [60, 0]
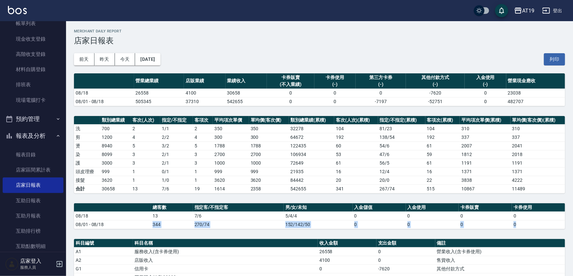
drag, startPoint x: 122, startPoint y: 227, endPoint x: 130, endPoint y: 229, distance: 8.1
click at [130, 229] on div "AT19 [DATE] 店家日報表 列印時間： [DATE][PHONE_NUMBER]:36 Merchant Daily Report 店家日報表 [DA…" at bounding box center [319, 224] width 507 height 407
